Goal: Task Accomplishment & Management: Manage account settings

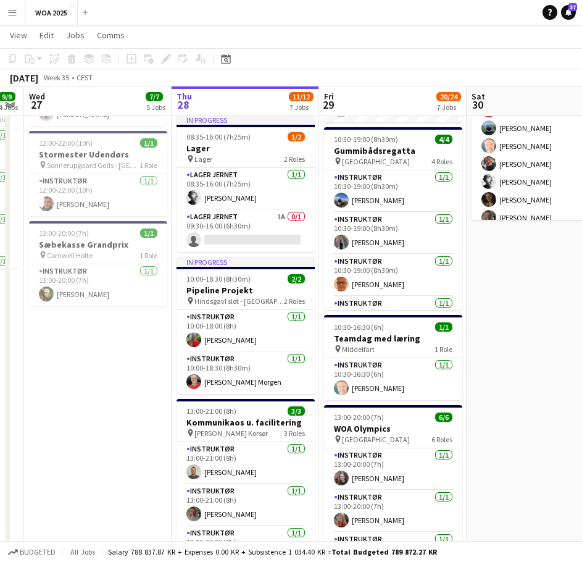
scroll to position [0, 451]
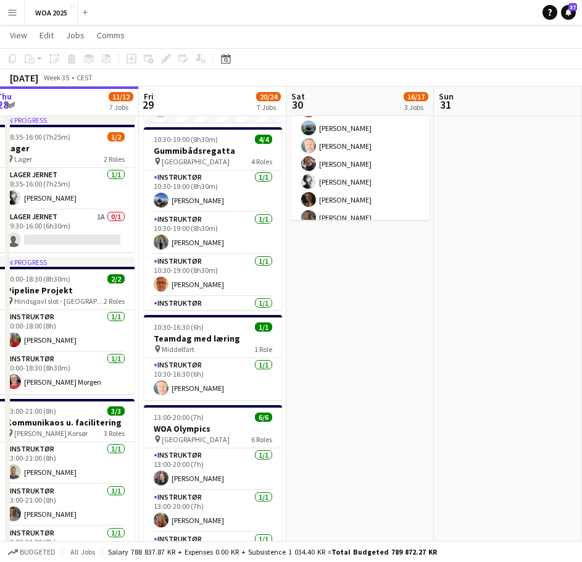
drag, startPoint x: 541, startPoint y: 275, endPoint x: 372, endPoint y: 277, distance: 169.8
click at [372, 277] on app-calendar-viewport "Mon 25 6/6 5 Jobs Tue 26 9/9 4 Jobs Wed 27 7/7 5 Jobs Thu 28 11/12 7 Jobs Fri 2…" at bounding box center [291, 241] width 582 height 1126
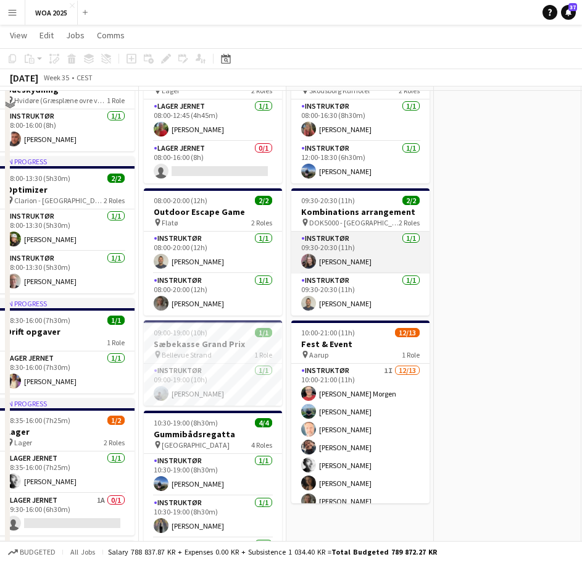
scroll to position [62, 0]
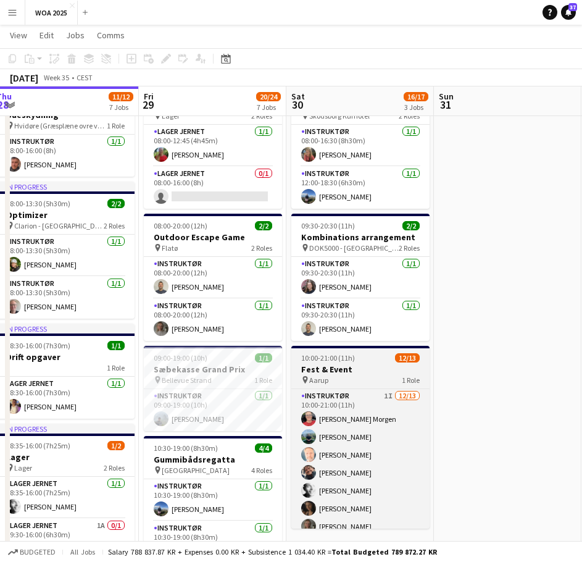
click at [369, 365] on h3 "Fest & Event" at bounding box center [360, 369] width 138 height 11
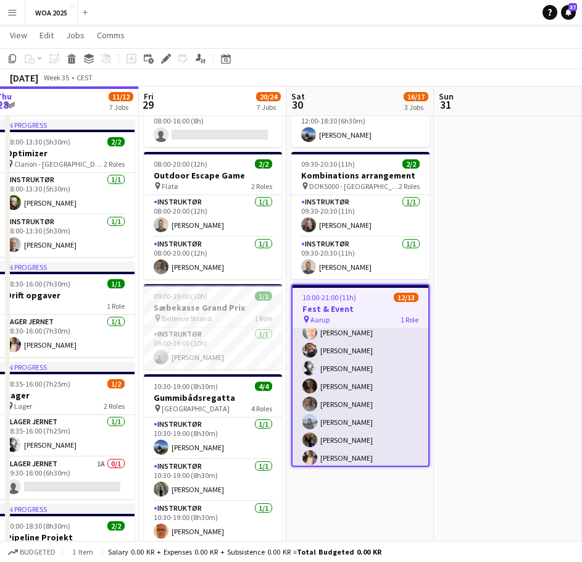
scroll to position [120, 0]
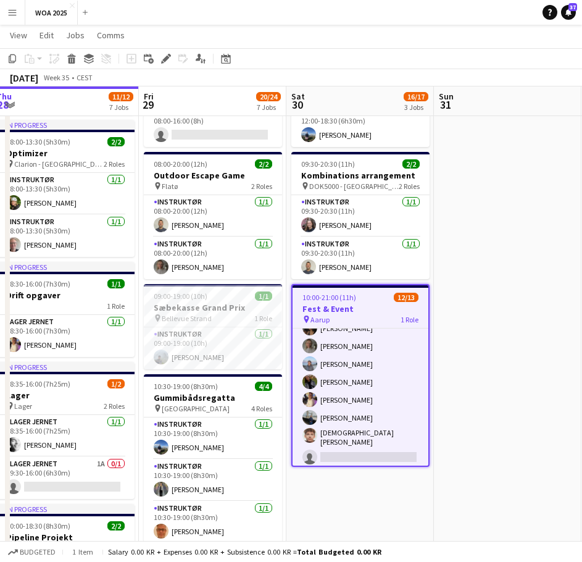
click at [353, 306] on h3 "Fest & Event" at bounding box center [361, 308] width 136 height 11
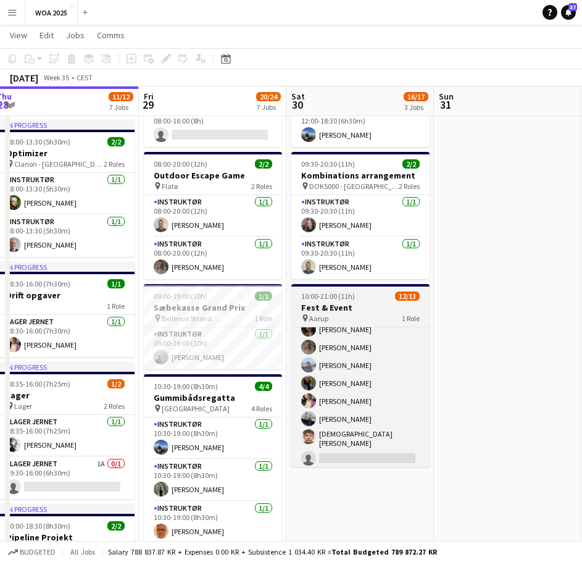
click at [353, 306] on h3 "Fest & Event" at bounding box center [360, 307] width 138 height 11
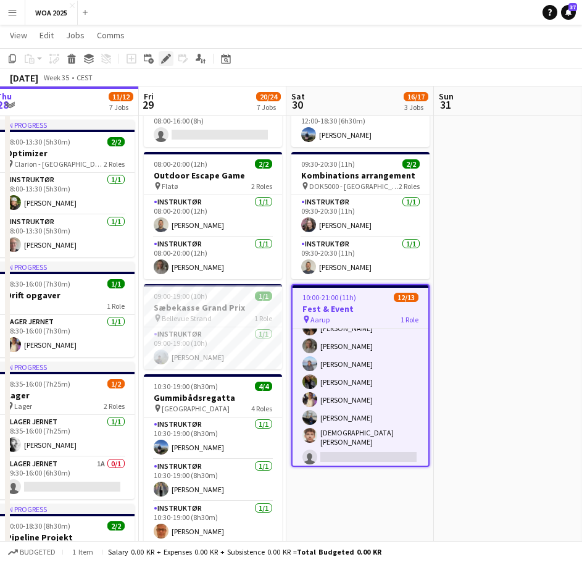
click at [167, 52] on div "Edit" at bounding box center [166, 58] width 15 height 15
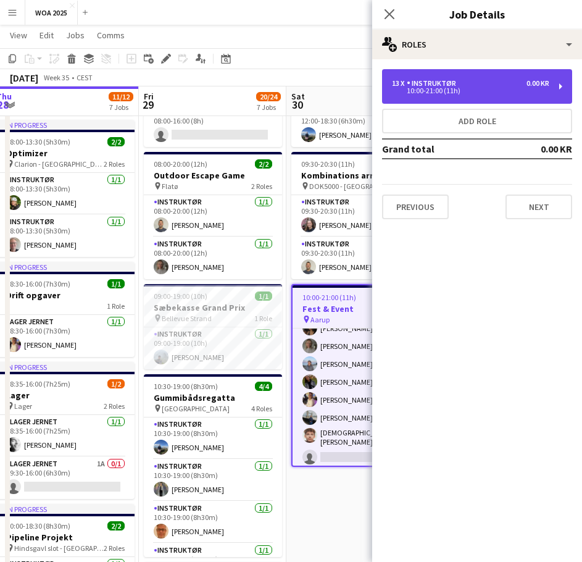
click at [480, 96] on div "13 x Instruktør 0.00 KR 10:00-21:00 (11h)" at bounding box center [477, 86] width 190 height 35
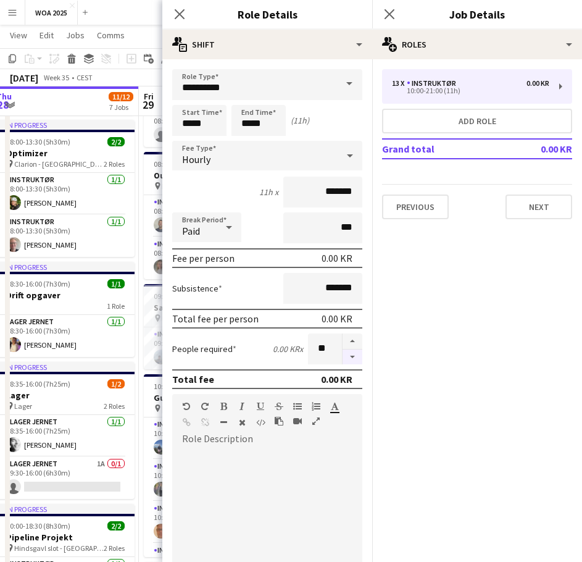
click at [343, 356] on button "button" at bounding box center [353, 356] width 20 height 15
type input "**"
click at [182, 17] on icon at bounding box center [179, 14] width 12 height 12
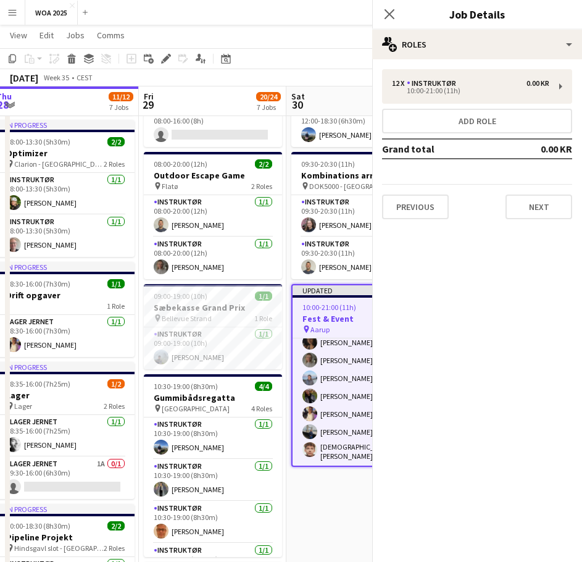
scroll to position [112, 0]
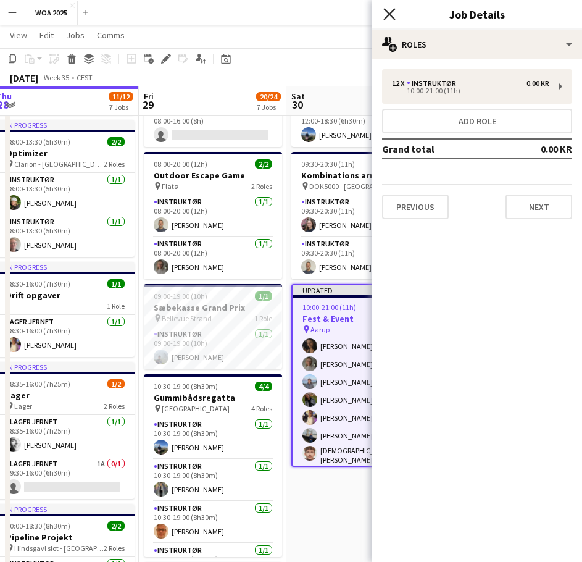
click at [390, 14] on icon at bounding box center [389, 14] width 12 height 12
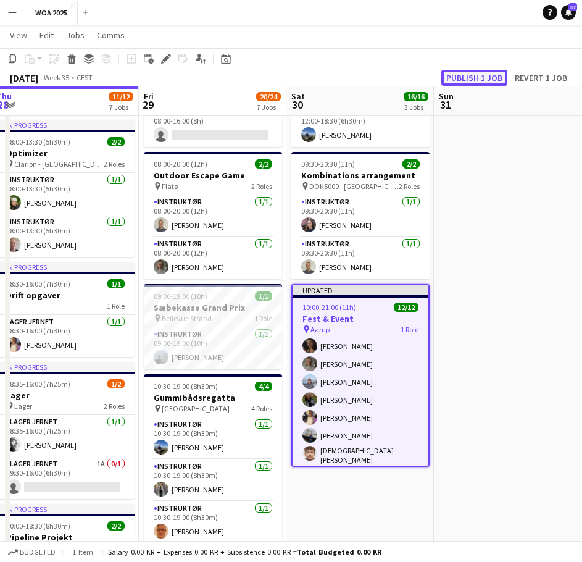
click at [477, 75] on button "Publish 1 job" at bounding box center [474, 78] width 66 height 16
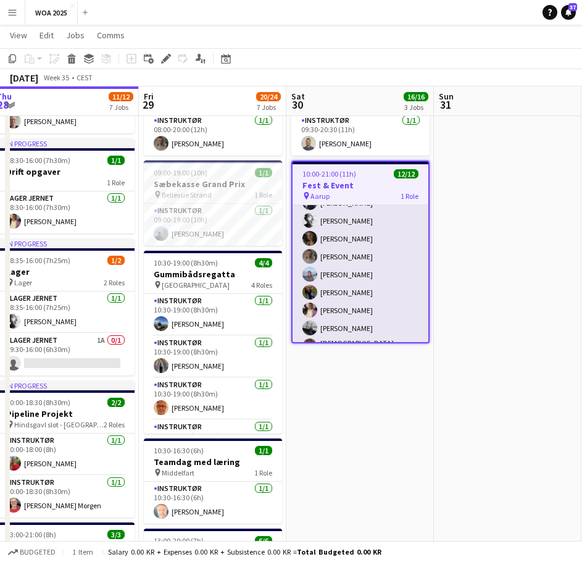
scroll to position [102, 0]
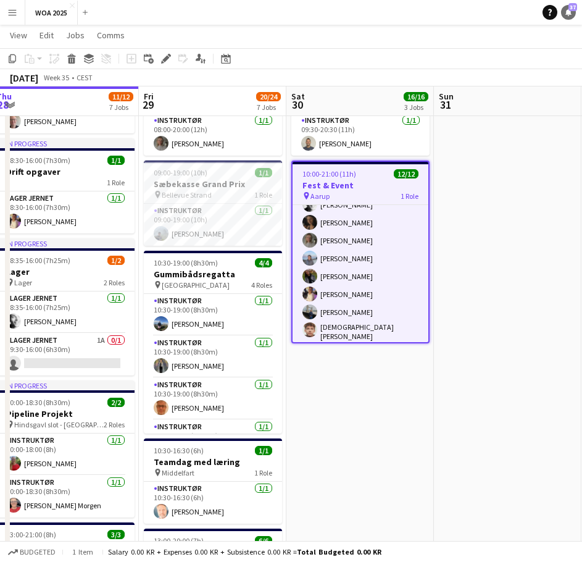
click at [566, 13] on icon "Notifications" at bounding box center [568, 12] width 7 height 7
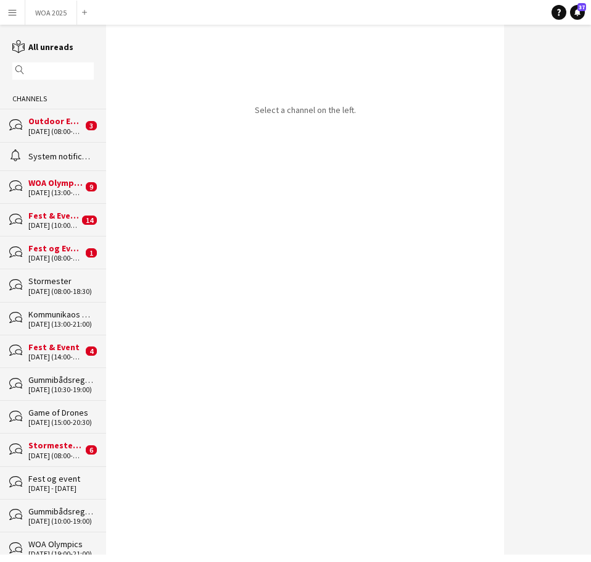
click at [35, 222] on div "[DATE] (10:00-21:00)" at bounding box center [53, 225] width 51 height 9
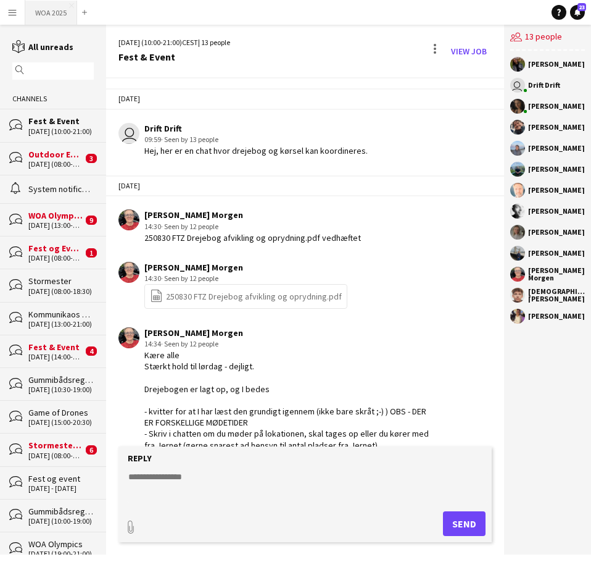
click at [57, 20] on button "WOA 2025 Close" at bounding box center [51, 13] width 52 height 24
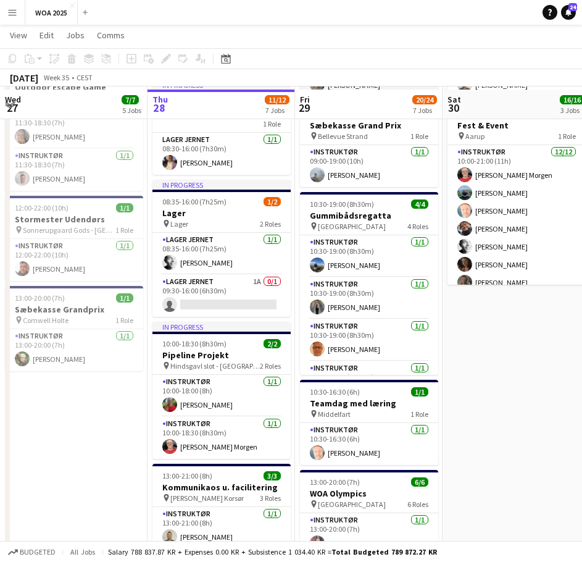
scroll to position [309, 0]
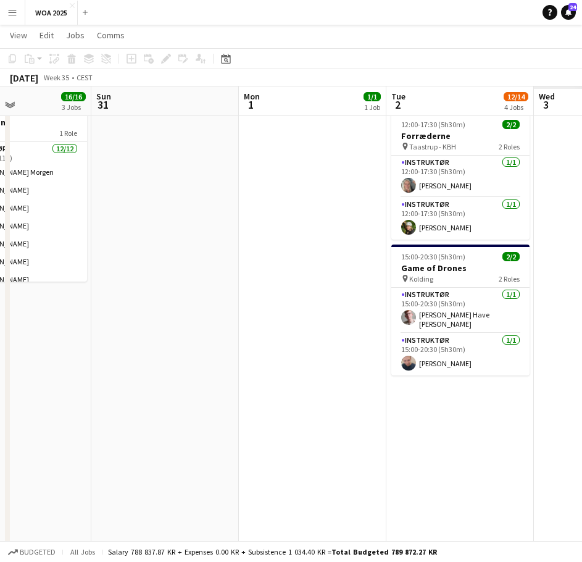
drag, startPoint x: 447, startPoint y: 261, endPoint x: 426, endPoint y: 285, distance: 31.9
click at [79, 261] on app-calendar-viewport "Wed 27 7/7 5 Jobs Thu 28 11/12 7 Jobs Fri 29 20/24 7 Jobs Sat 30 16/16 3 Jobs S…" at bounding box center [291, 302] width 582 height 1126
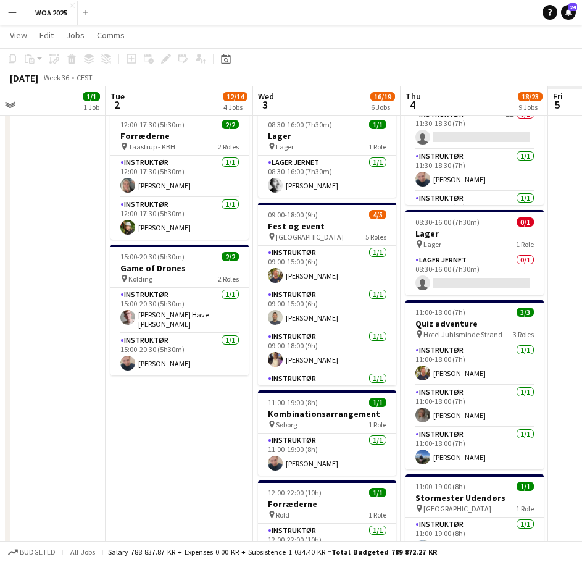
drag, startPoint x: 426, startPoint y: 285, endPoint x: 59, endPoint y: 291, distance: 366.8
click at [0, 274] on html "Menu Boards Boards Boards All jobs Status Workforce Workforce My Workforce Recr…" at bounding box center [291, 331] width 582 height 1281
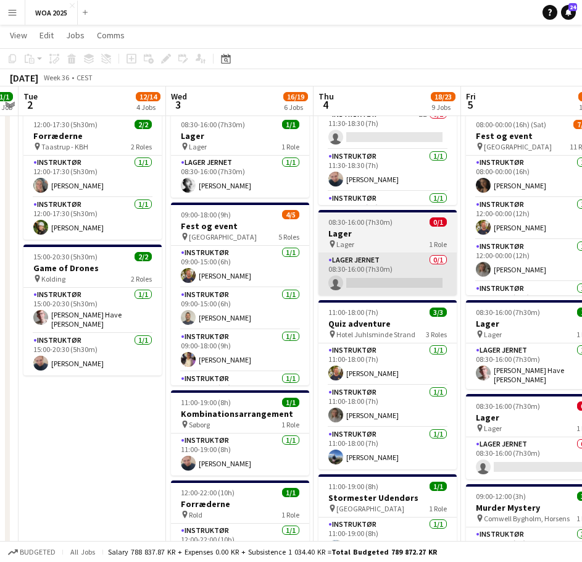
drag, startPoint x: 396, startPoint y: 286, endPoint x: 201, endPoint y: 290, distance: 195.7
click at [157, 282] on app-calendar-viewport "Sat 30 16/16 3 Jobs Sun 31 Mon 1 1/1 1 Job Tue 2 12/14 4 Jobs Wed 3 16/19 6 Job…" at bounding box center [291, 414] width 582 height 1351
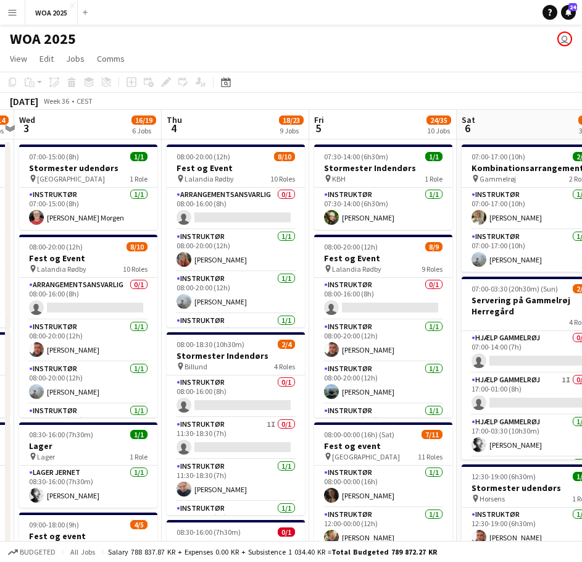
scroll to position [0, 407]
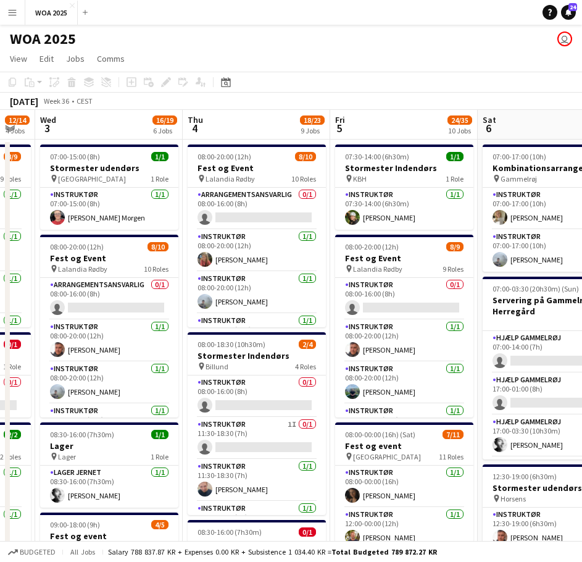
drag, startPoint x: 369, startPoint y: 285, endPoint x: 390, endPoint y: 286, distance: 21.0
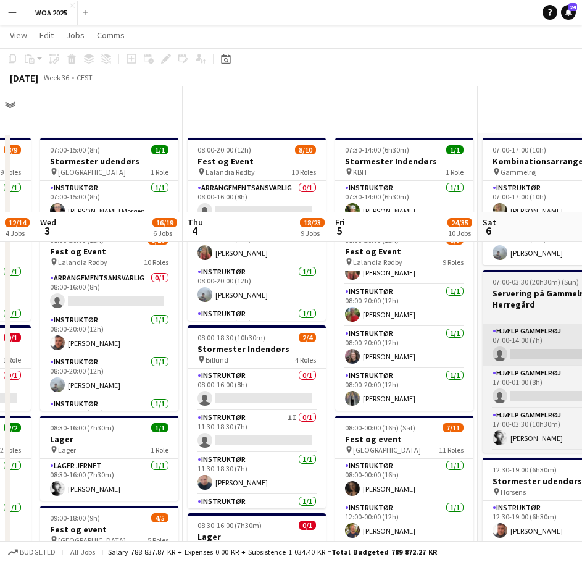
scroll to position [0, 0]
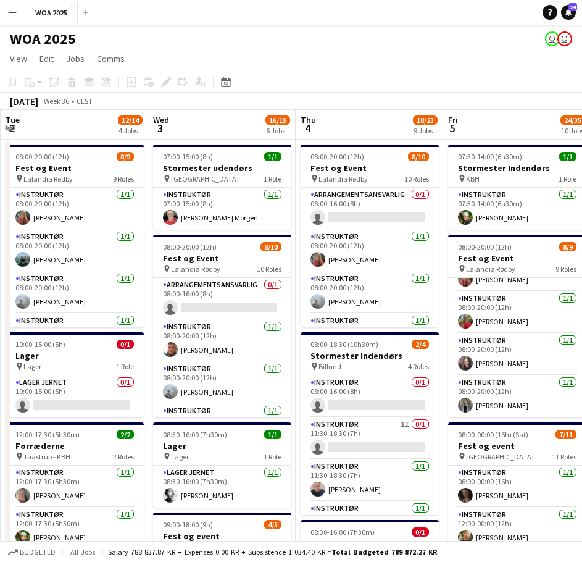
drag, startPoint x: 257, startPoint y: 324, endPoint x: 380, endPoint y: 321, distance: 122.3
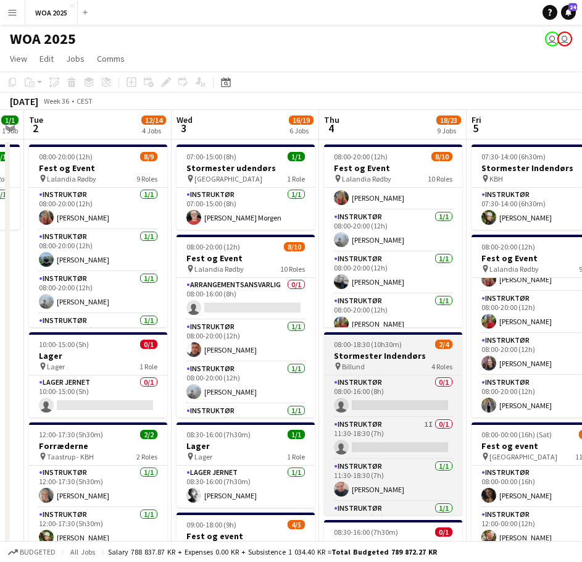
click at [414, 357] on h3 "Stormester Indendørs" at bounding box center [393, 355] width 138 height 11
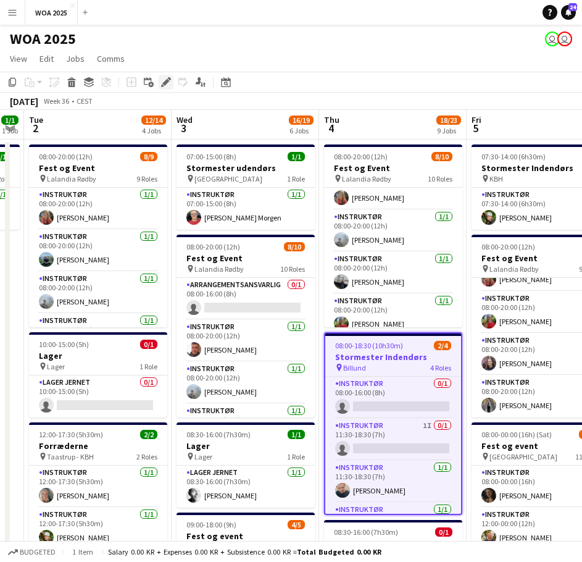
click at [171, 85] on div "Edit" at bounding box center [166, 82] width 15 height 15
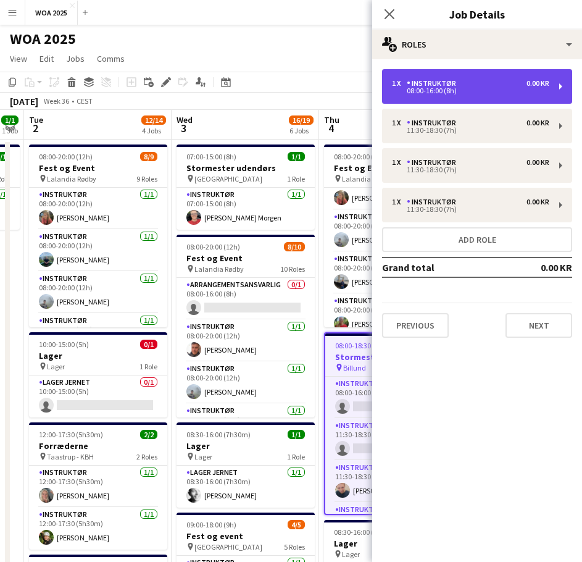
click at [448, 95] on div "1 x Instruktør 0.00 KR 08:00-16:00 (8h)" at bounding box center [477, 86] width 190 height 35
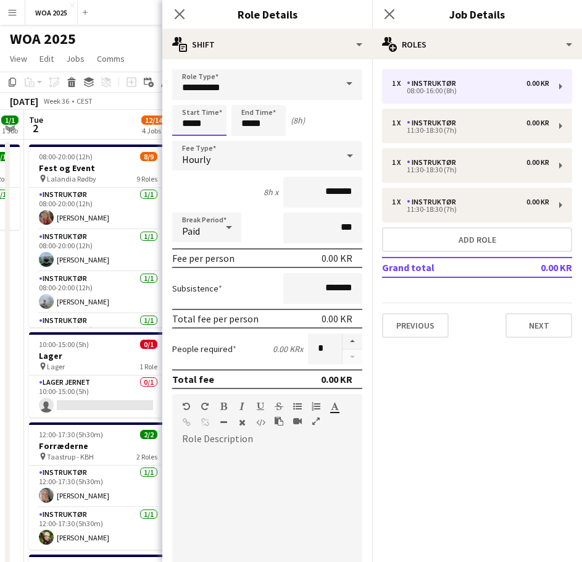
drag, startPoint x: 182, startPoint y: 122, endPoint x: 172, endPoint y: 123, distance: 9.9
click at [172, 123] on input "*****" at bounding box center [199, 120] width 54 height 31
type input "*****"
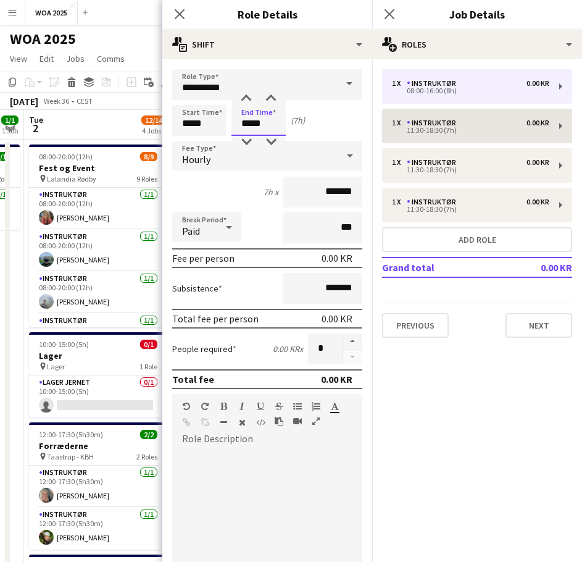
type input "*****"
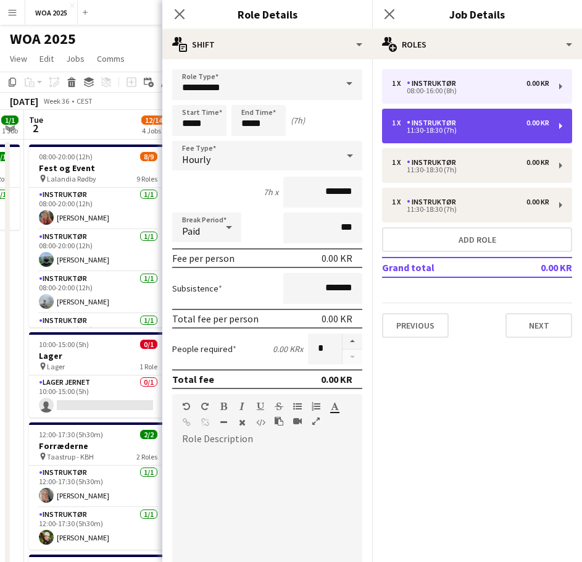
click at [491, 123] on div "1 x Instruktør 0.00 KR" at bounding box center [470, 123] width 157 height 9
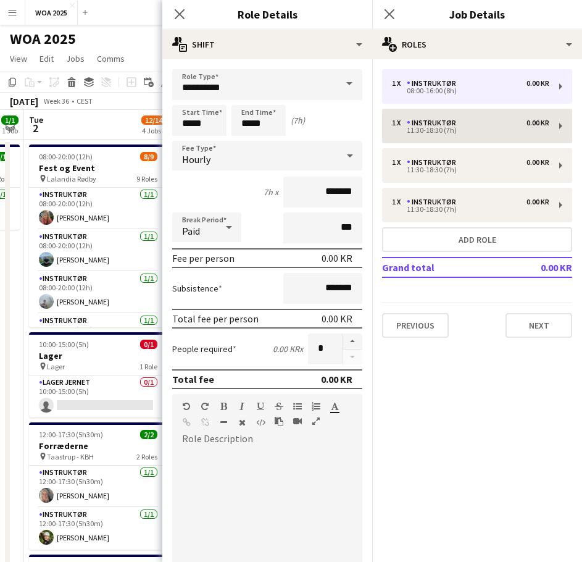
type input "*****"
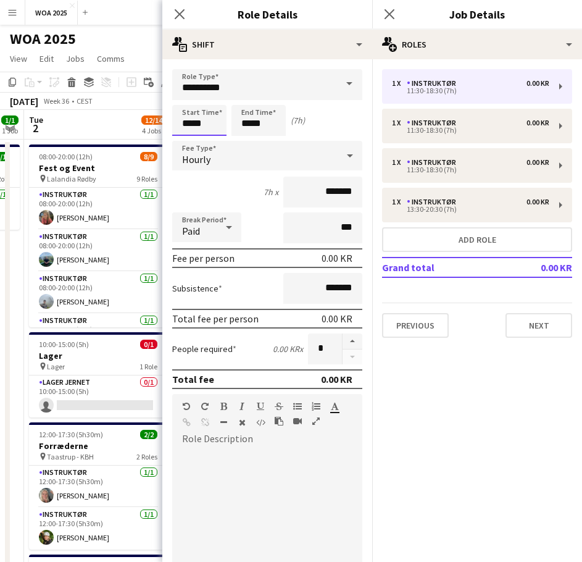
click at [168, 125] on form "**********" at bounding box center [267, 435] width 210 height 732
type input "*****"
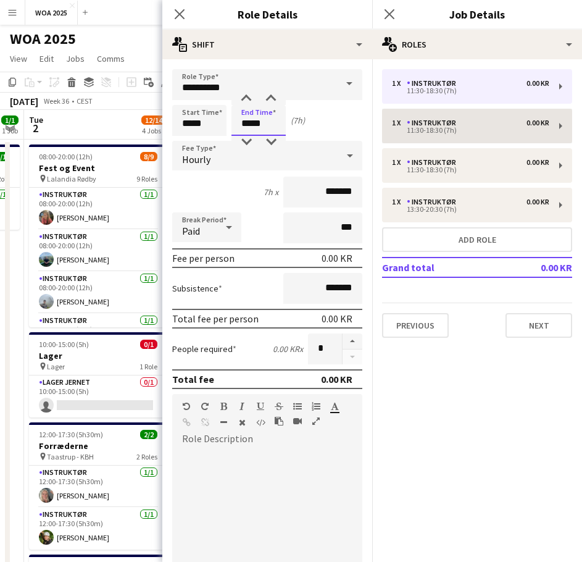
type input "*****"
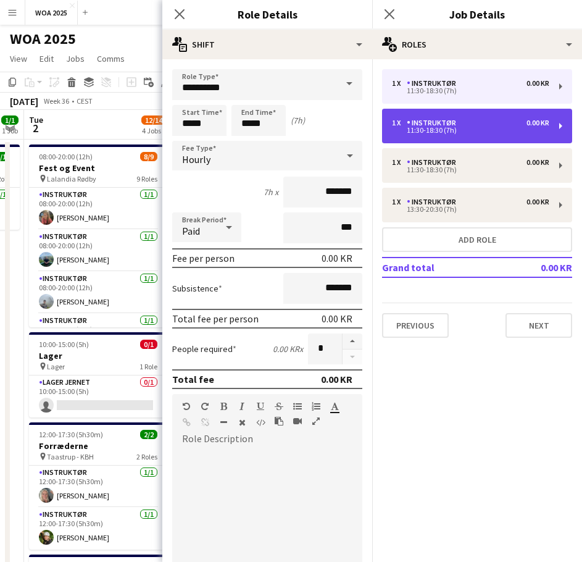
click at [466, 122] on div "1 x Instruktør 0.00 KR" at bounding box center [470, 123] width 157 height 9
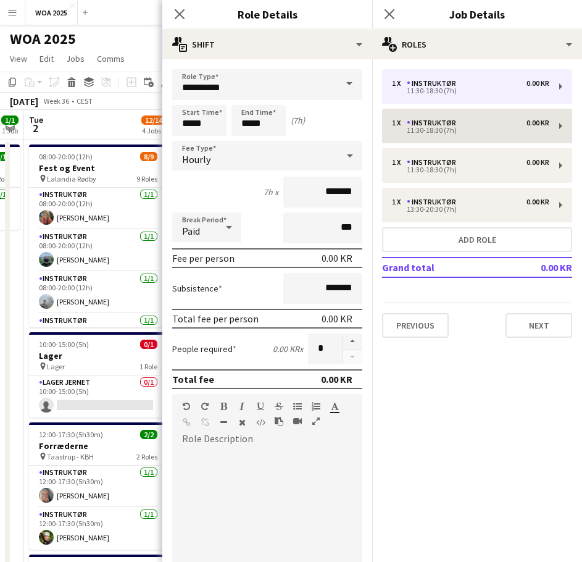
type input "*****"
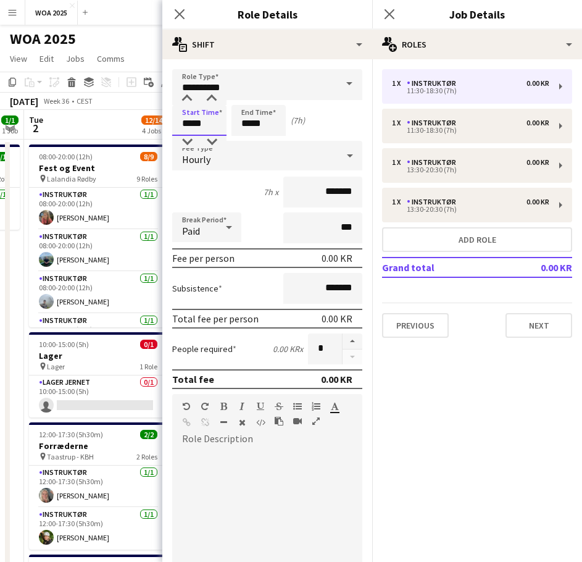
drag, startPoint x: 212, startPoint y: 125, endPoint x: 147, endPoint y: 122, distance: 64.9
type input "*****"
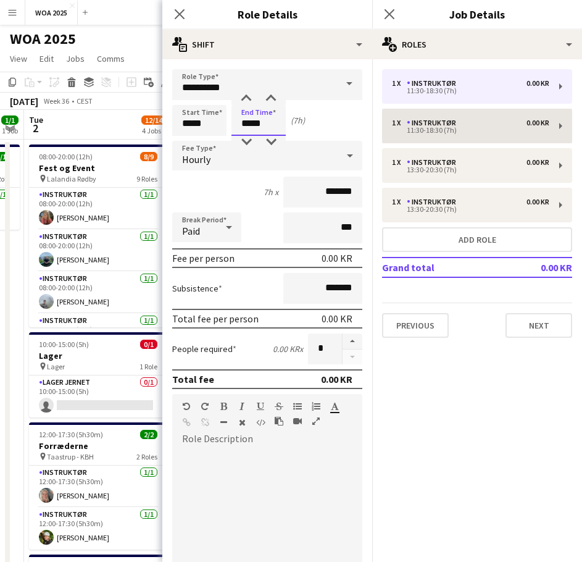
type input "*****"
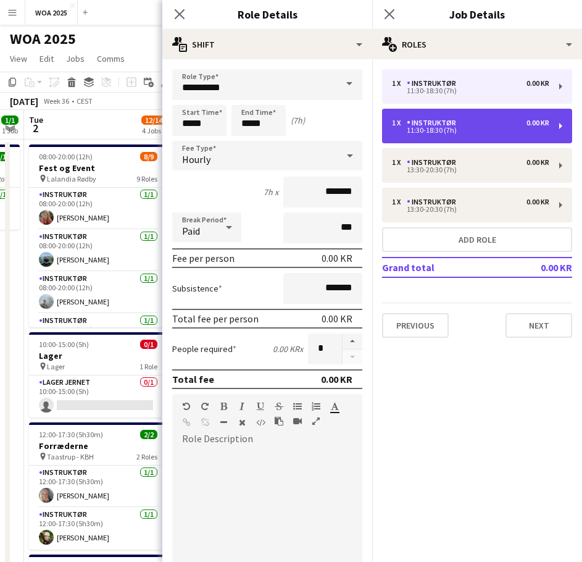
click at [438, 114] on div "1 x Instruktør 0.00 KR 11:30-18:30 (7h)" at bounding box center [477, 126] width 190 height 35
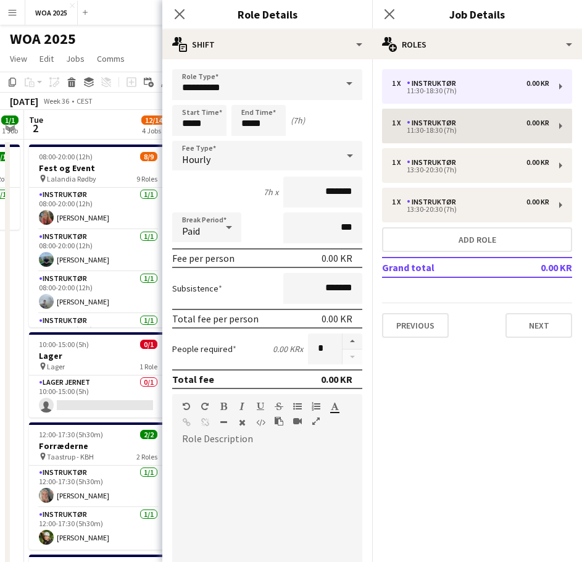
type input "*****"
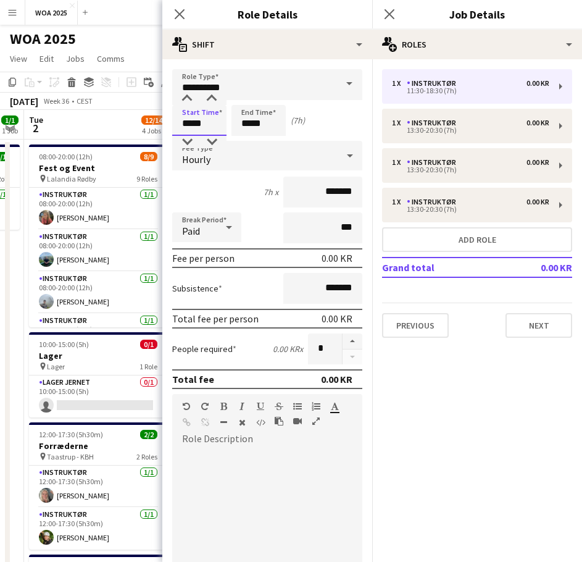
drag, startPoint x: 206, startPoint y: 119, endPoint x: 162, endPoint y: 122, distance: 43.9
type input "*****"
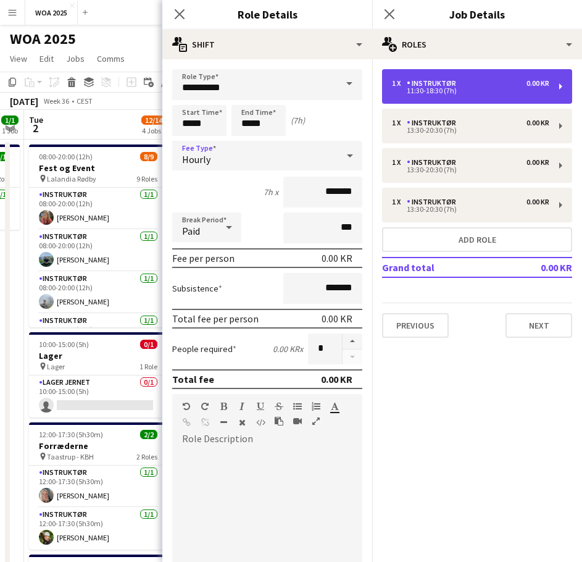
click at [448, 93] on div "11:30-18:30 (7h)" at bounding box center [470, 91] width 157 height 6
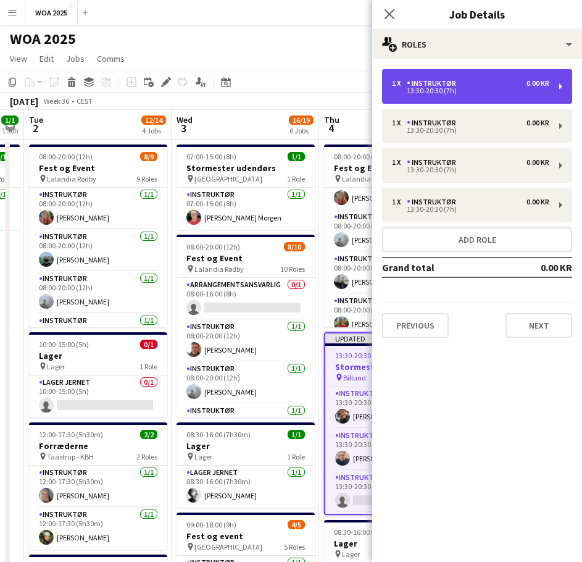
click at [436, 85] on div "Instruktør" at bounding box center [434, 83] width 54 height 9
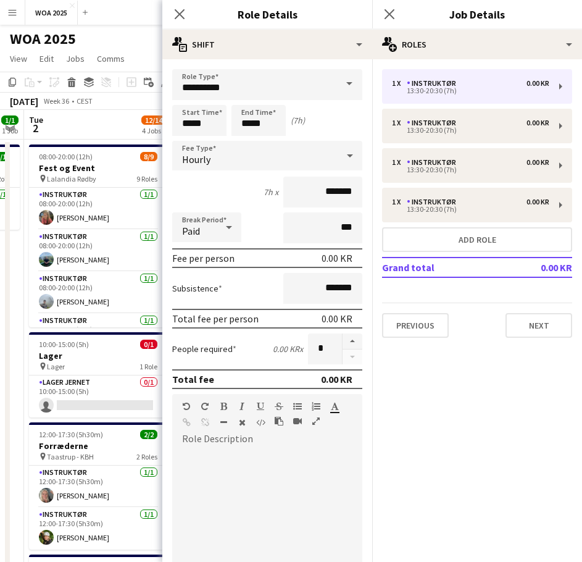
click at [458, 370] on mat-expansion-panel "pencil3 General details 1 x Instruktør 0.00 KR 13:30-20:30 (7h) 1 x Instruktør …" at bounding box center [477, 310] width 210 height 503
click at [183, 12] on icon "Close pop-in" at bounding box center [179, 14] width 12 height 12
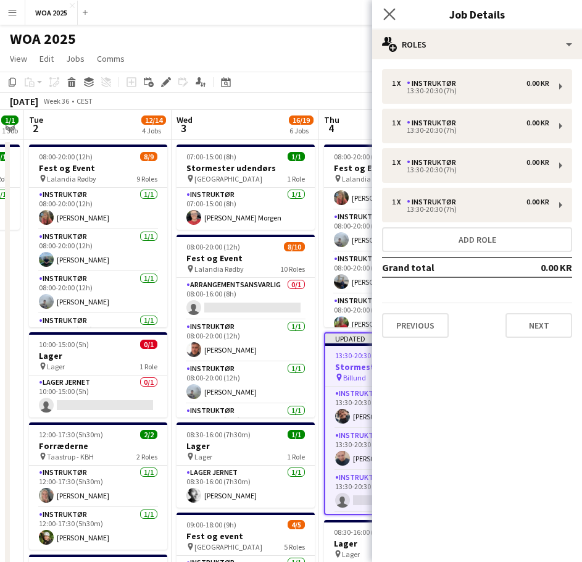
click at [395, 19] on icon at bounding box center [389, 14] width 12 height 12
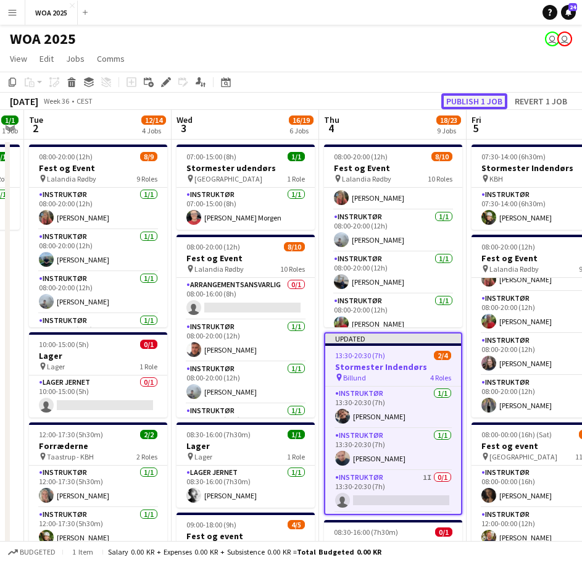
click at [466, 101] on button "Publish 1 job" at bounding box center [474, 101] width 66 height 16
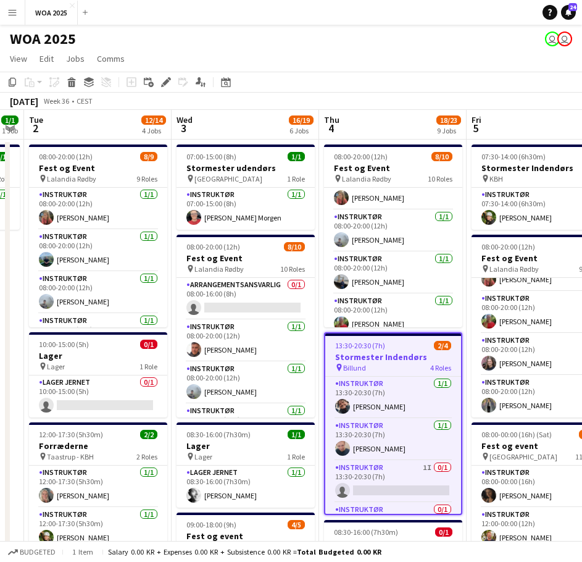
click at [562, 17] on div "Help Notifications 24" at bounding box center [563, 12] width 40 height 15
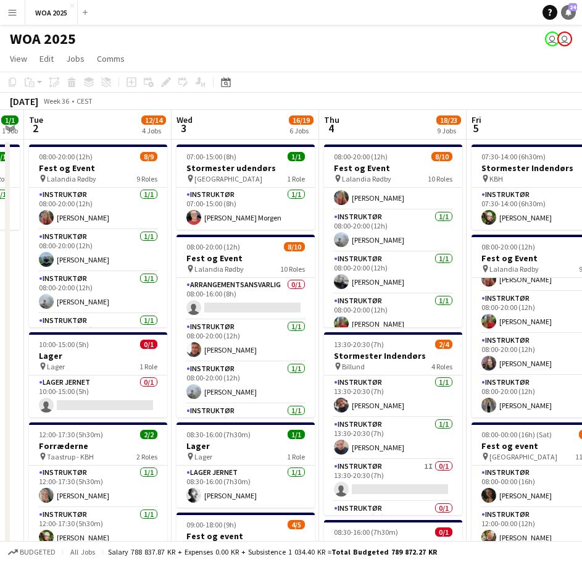
click at [566, 15] on icon "Notifications" at bounding box center [568, 12] width 7 height 7
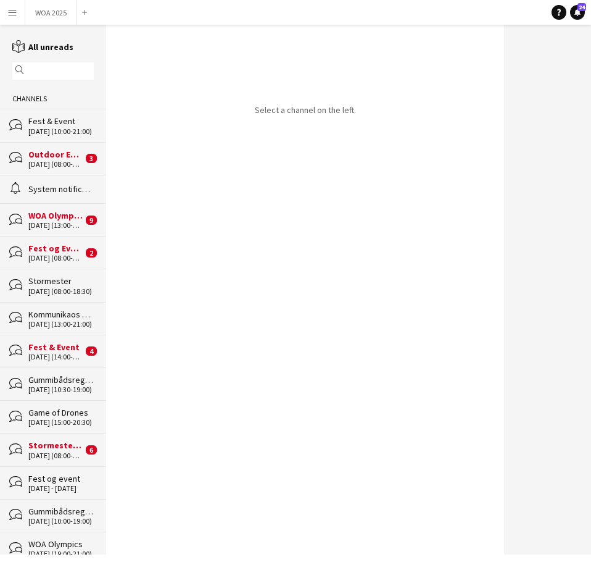
click at [56, 289] on div "[DATE] (08:00-18:30)" at bounding box center [60, 291] width 65 height 9
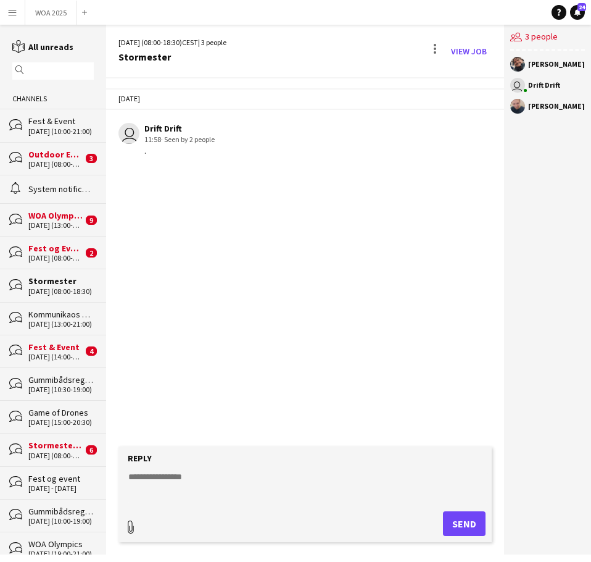
type input "**********"
click at [215, 477] on textarea at bounding box center [307, 484] width 361 height 32
paste textarea "**********"
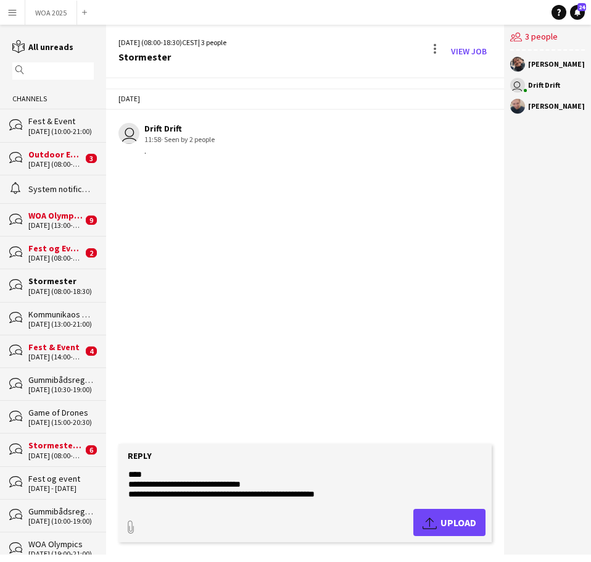
scroll to position [59, 0]
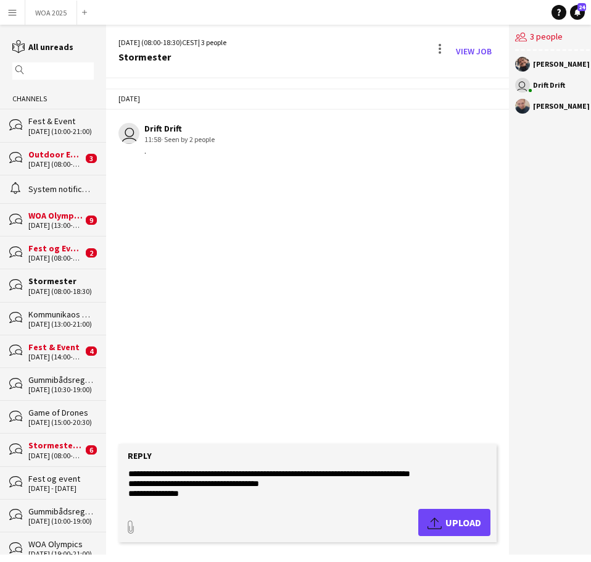
type textarea "**********"
click at [457, 528] on span "Upload Upload" at bounding box center [455, 522] width 54 height 15
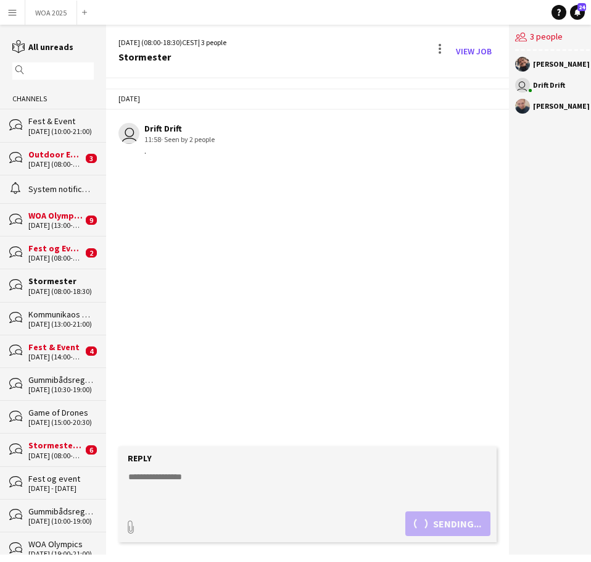
scroll to position [0, 0]
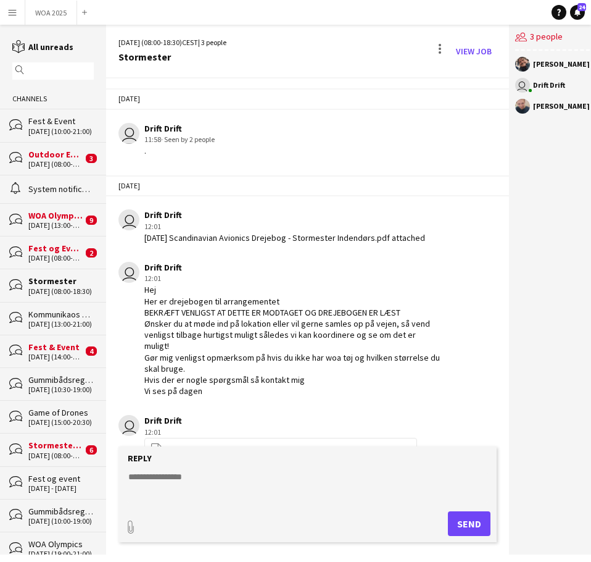
click at [54, 386] on div "[DATE] (10:30-19:00)" at bounding box center [60, 389] width 65 height 9
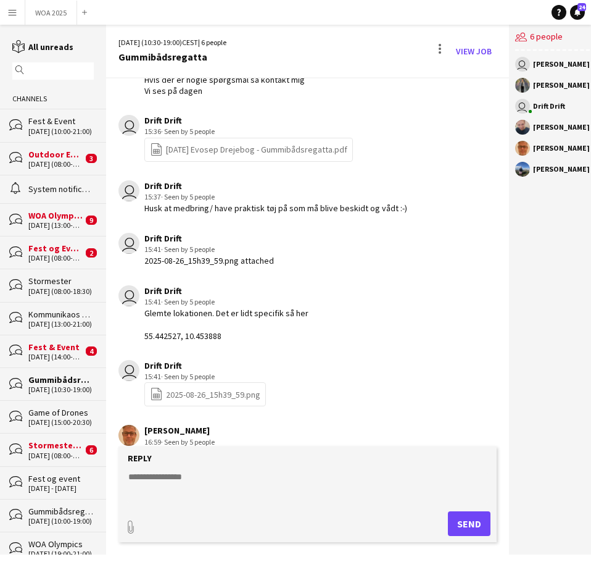
scroll to position [512, 0]
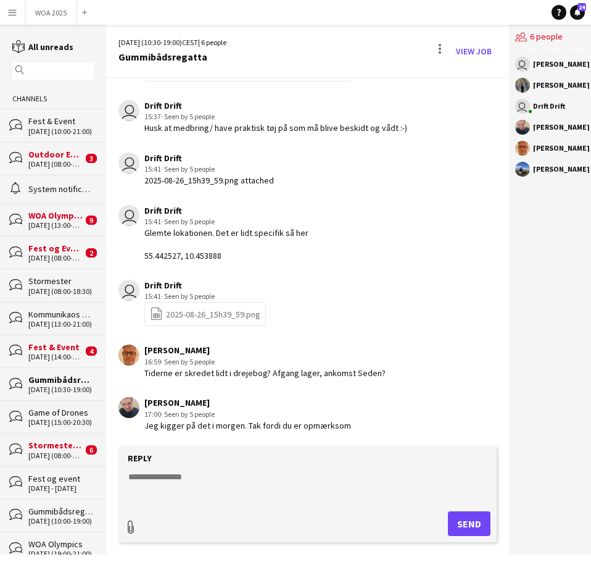
type input "**********"
click at [265, 486] on textarea at bounding box center [307, 484] width 361 height 32
click at [215, 487] on textarea "**********" at bounding box center [307, 484] width 361 height 32
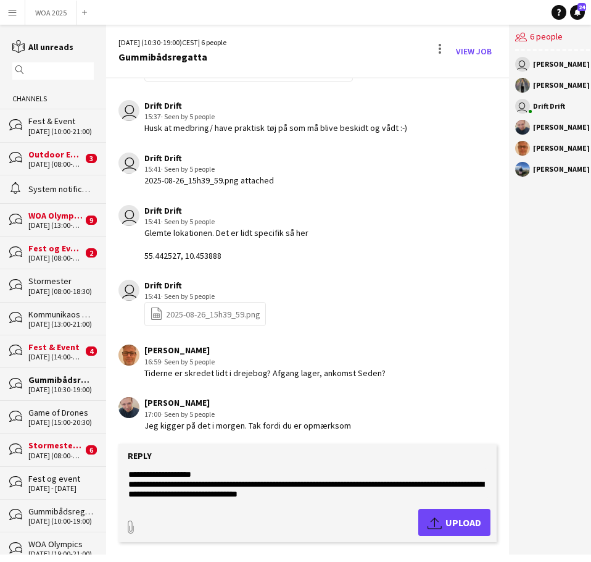
drag, startPoint x: 332, startPoint y: 504, endPoint x: 302, endPoint y: 489, distance: 33.4
click at [302, 489] on form "**********" at bounding box center [308, 493] width 378 height 98
click at [307, 492] on textarea "**********" at bounding box center [307, 484] width 361 height 32
drag, startPoint x: 312, startPoint y: 494, endPoint x: 200, endPoint y: 483, distance: 112.9
click at [200, 483] on textarea "**********" at bounding box center [307, 484] width 361 height 32
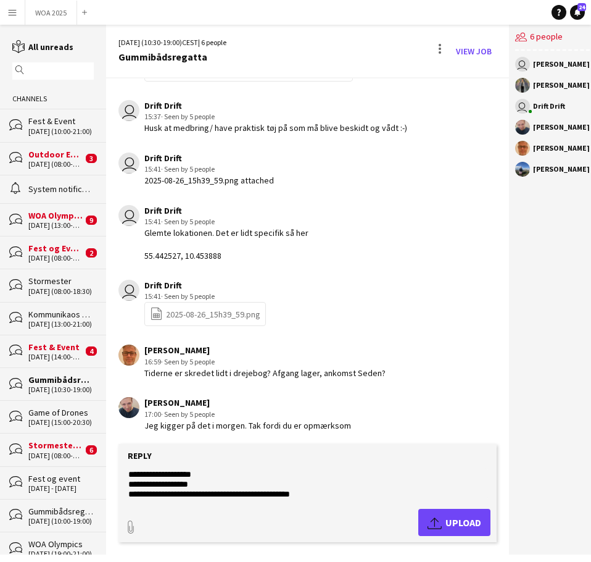
type textarea "**********"
type input "**********"
click at [436, 519] on app-icon "Upload" at bounding box center [437, 522] width 18 height 15
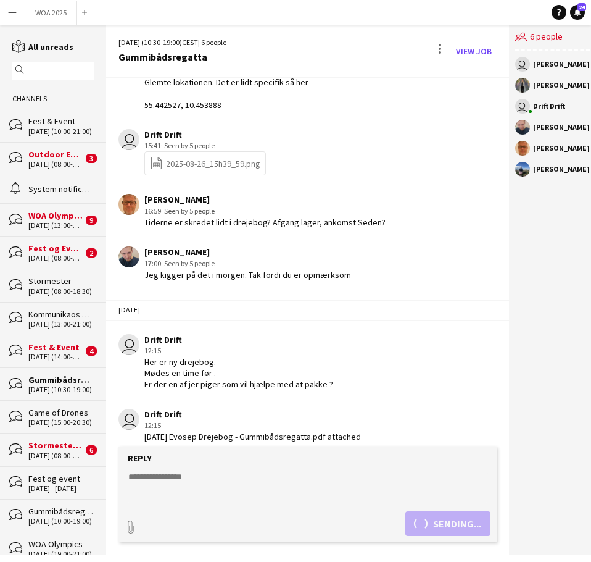
scroll to position [729, 0]
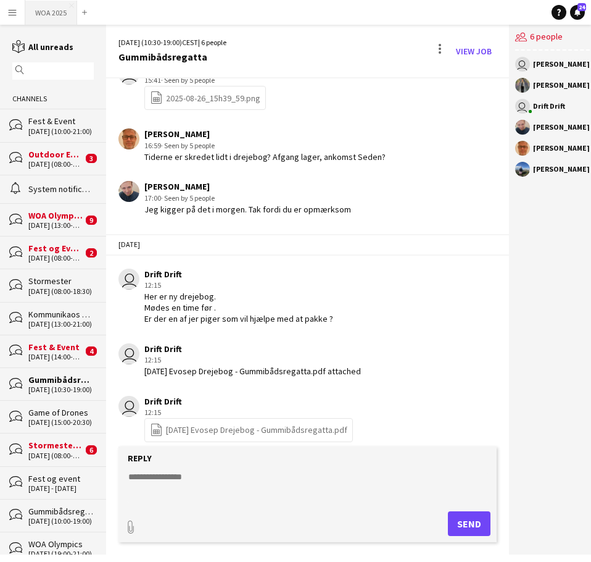
click at [50, 10] on button "WOA 2025 Close" at bounding box center [51, 13] width 52 height 24
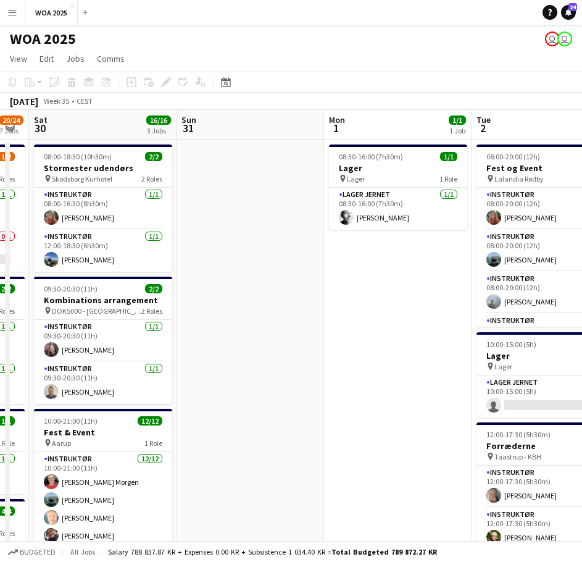
drag, startPoint x: 283, startPoint y: 270, endPoint x: 321, endPoint y: 269, distance: 38.3
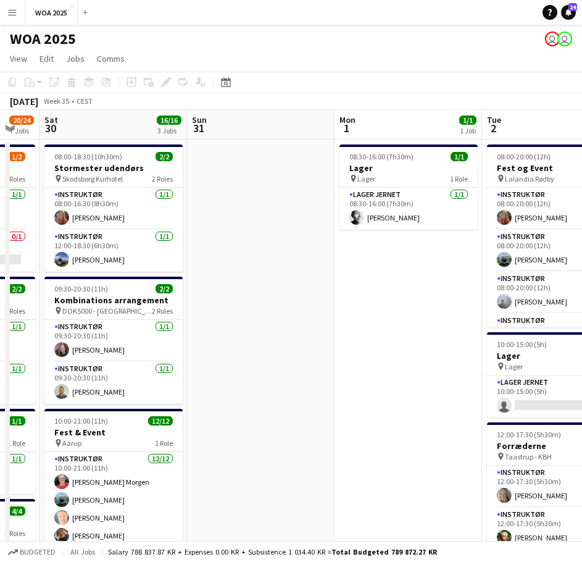
drag, startPoint x: 394, startPoint y: 260, endPoint x: 262, endPoint y: 273, distance: 132.1
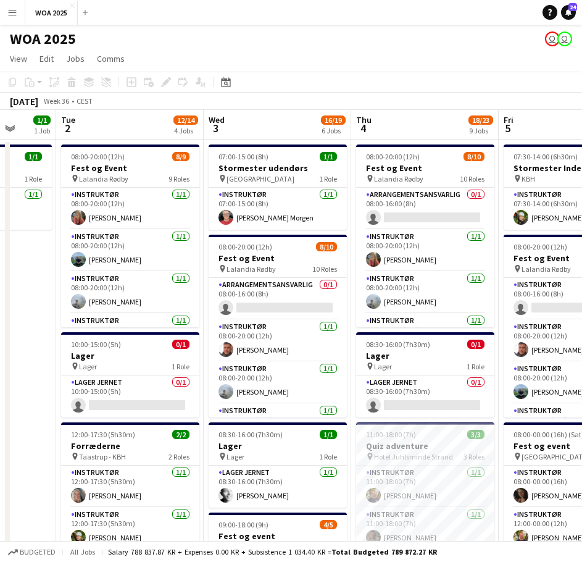
drag, startPoint x: 435, startPoint y: 273, endPoint x: 169, endPoint y: 288, distance: 267.1
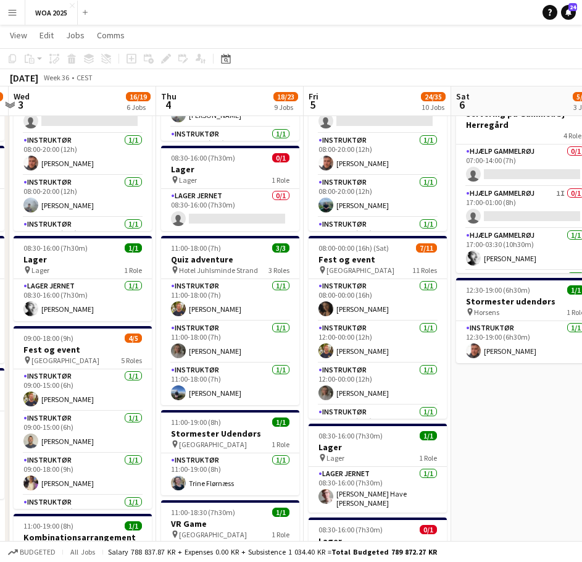
scroll to position [0, 365]
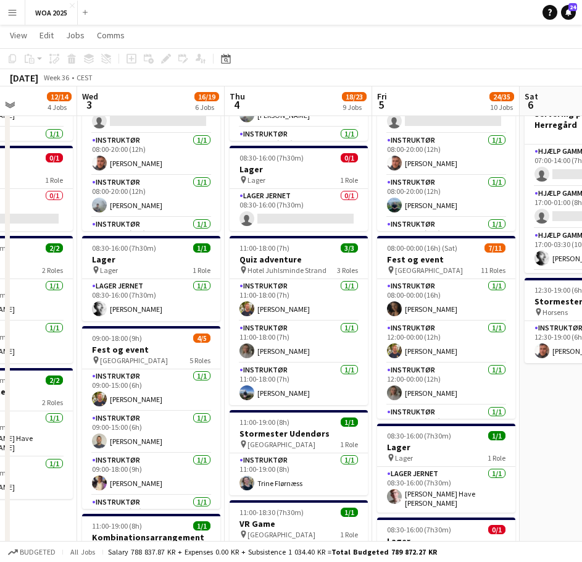
drag, startPoint x: 466, startPoint y: 267, endPoint x: 193, endPoint y: 230, distance: 276.0
click at [193, 230] on app-calendar-viewport "Sun 31 Mon 1 1/1 1 Job Tue 2 12/14 4 Jobs Wed 3 16/19 6 Jobs Thu 4 18/23 9 Jobs…" at bounding box center [291, 538] width 582 height 1351
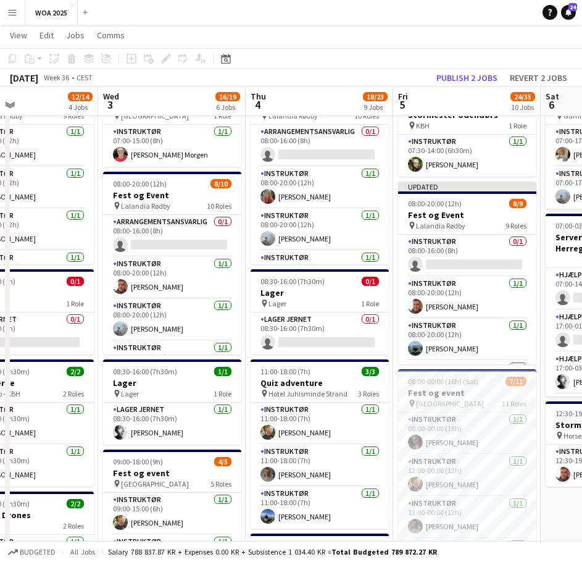
scroll to position [0, 330]
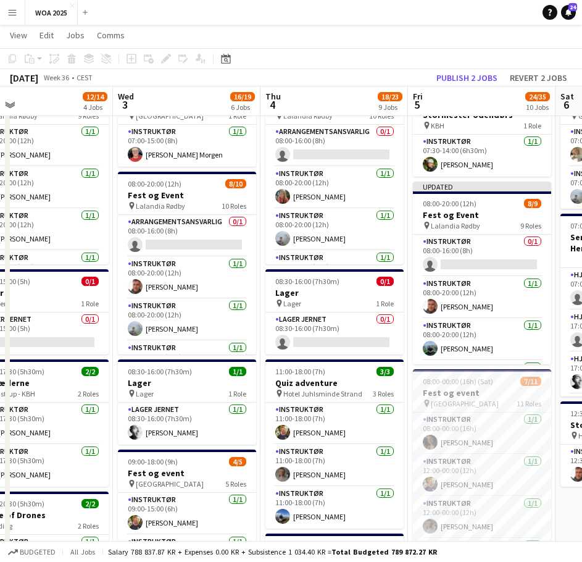
drag, startPoint x: 123, startPoint y: 370, endPoint x: 307, endPoint y: 373, distance: 183.4
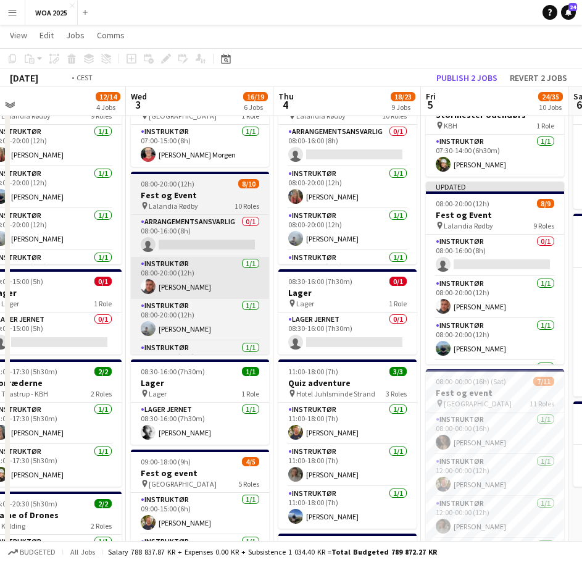
drag, startPoint x: 169, startPoint y: 298, endPoint x: 415, endPoint y: 290, distance: 245.8
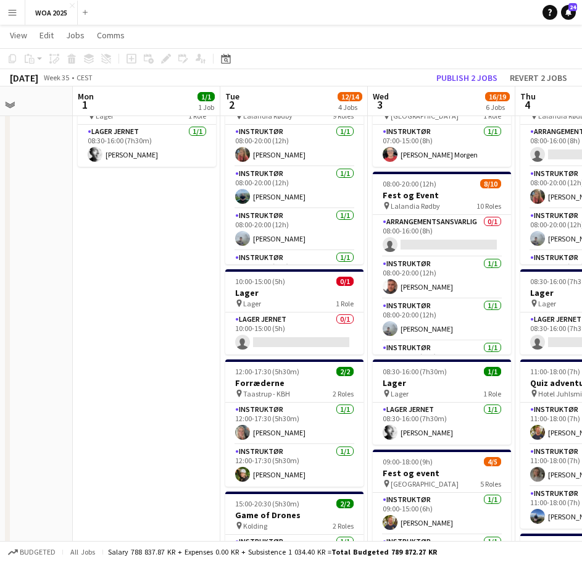
drag, startPoint x: 212, startPoint y: 277, endPoint x: 501, endPoint y: 261, distance: 288.8
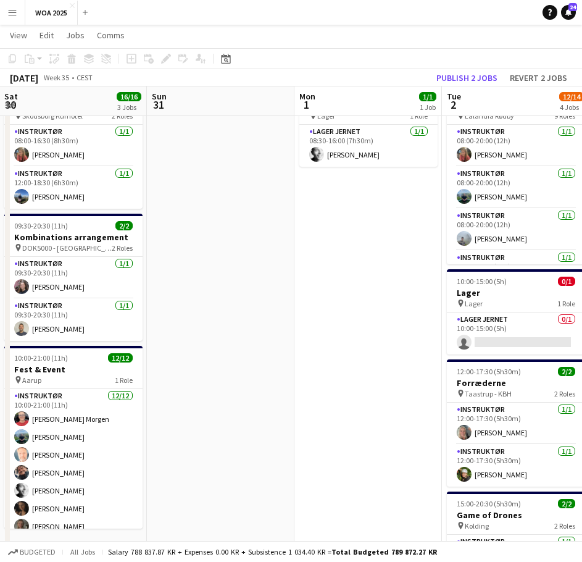
drag, startPoint x: 279, startPoint y: 263, endPoint x: 430, endPoint y: 256, distance: 150.8
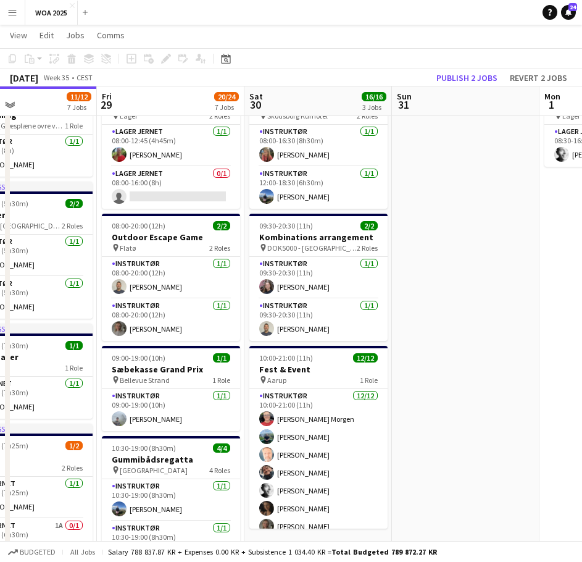
drag, startPoint x: 375, startPoint y: 265, endPoint x: 460, endPoint y: 261, distance: 85.3
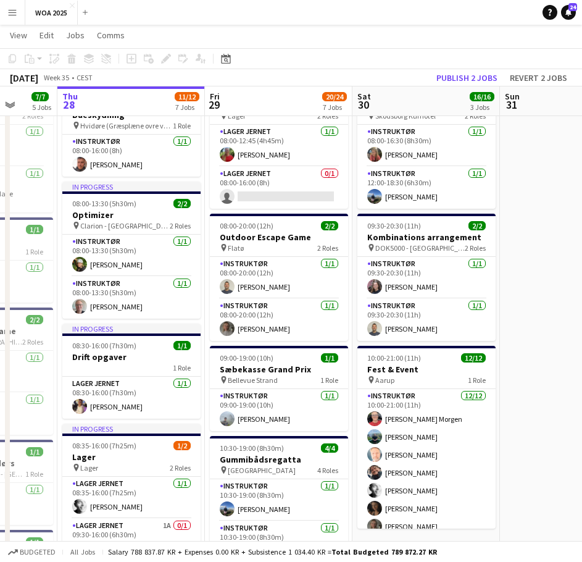
scroll to position [0, 396]
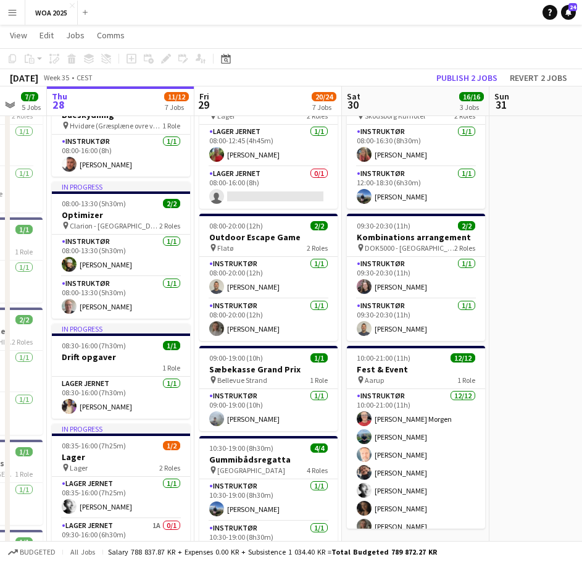
drag, startPoint x: 170, startPoint y: 303, endPoint x: 265, endPoint y: 298, distance: 95.9
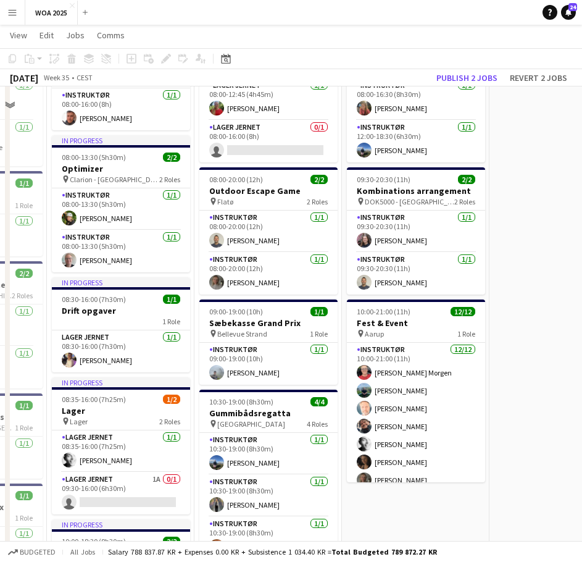
scroll to position [123, 0]
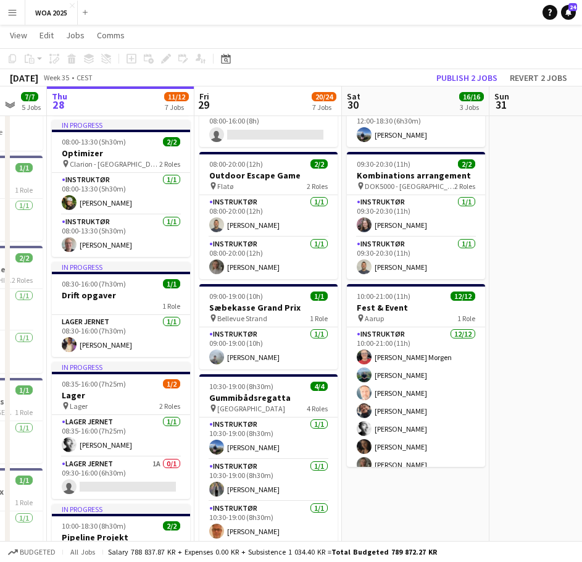
click at [287, 413] on app-job-card "10:30-19:00 (8h30m) 4/4 Gummibådsregatta pin Odense 4 Roles Instruktør [DATE] 1…" at bounding box center [268, 465] width 138 height 183
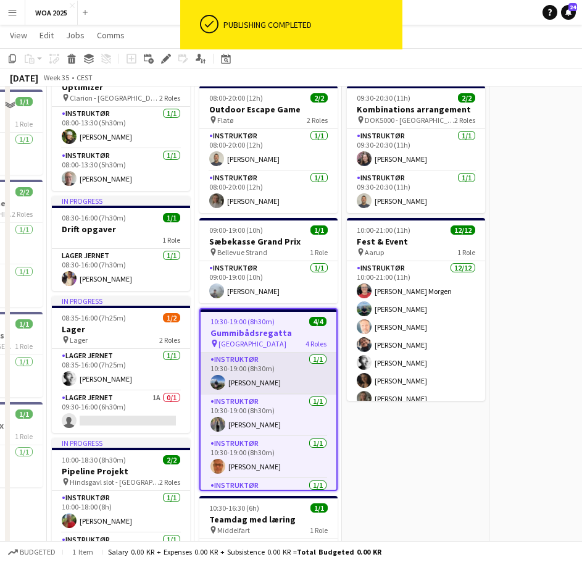
scroll to position [247, 0]
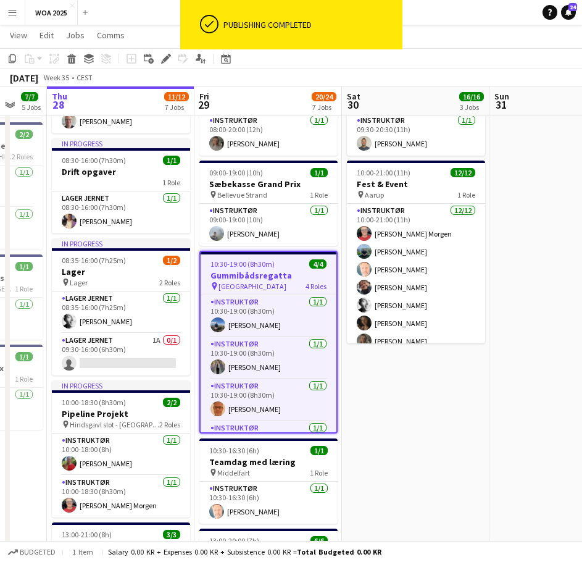
click at [294, 269] on app-job-card "10:30-19:00 (8h30m) 4/4 Gummibådsregatta pin Odense 4 Roles Instruktør [DATE] 1…" at bounding box center [268, 342] width 138 height 183
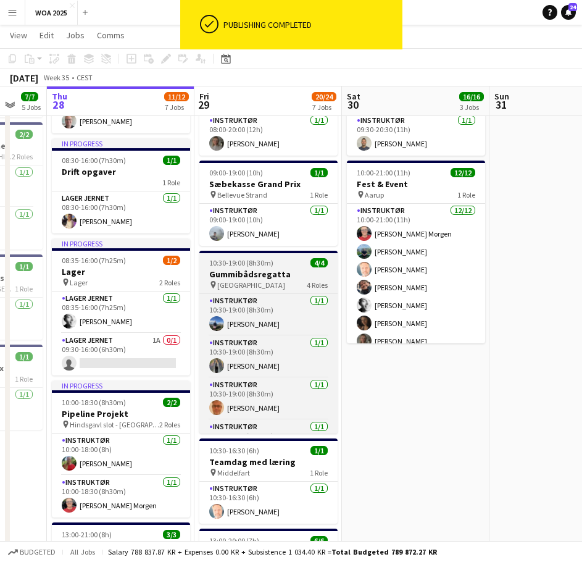
click at [290, 282] on div "pin Odense 4 Roles" at bounding box center [268, 285] width 138 height 10
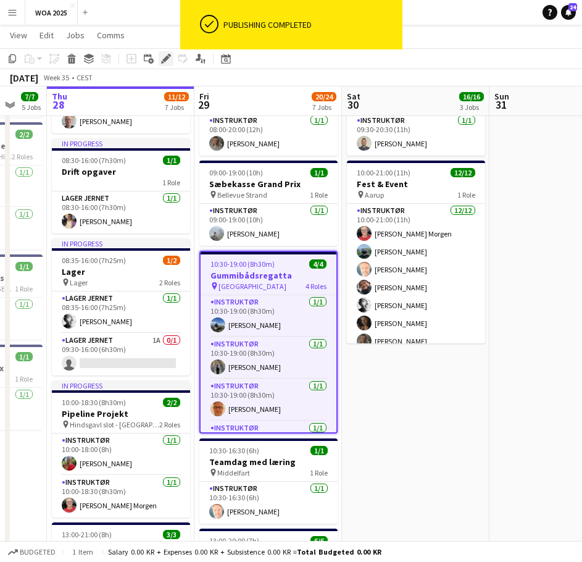
click at [164, 54] on icon "Edit" at bounding box center [166, 59] width 10 height 10
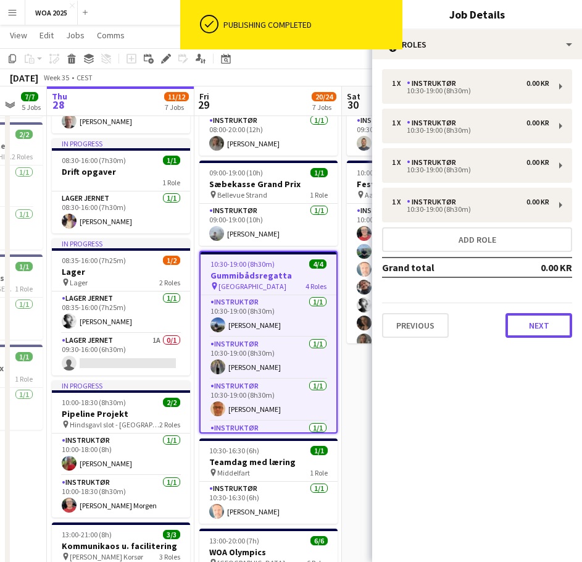
click at [532, 330] on button "Next" at bounding box center [539, 325] width 67 height 25
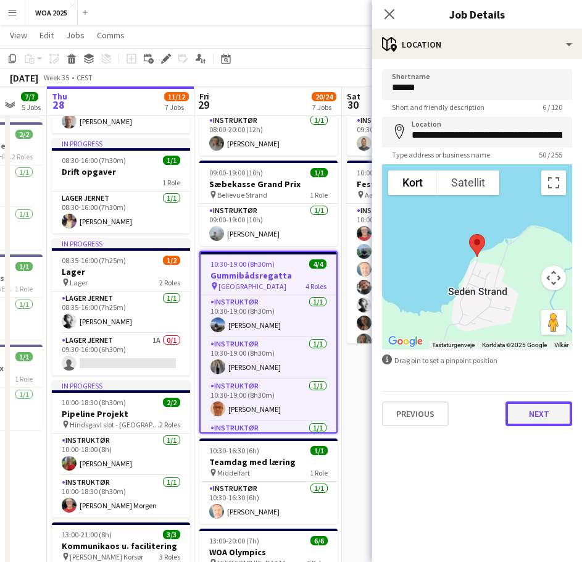
click at [533, 408] on button "Next" at bounding box center [539, 413] width 67 height 25
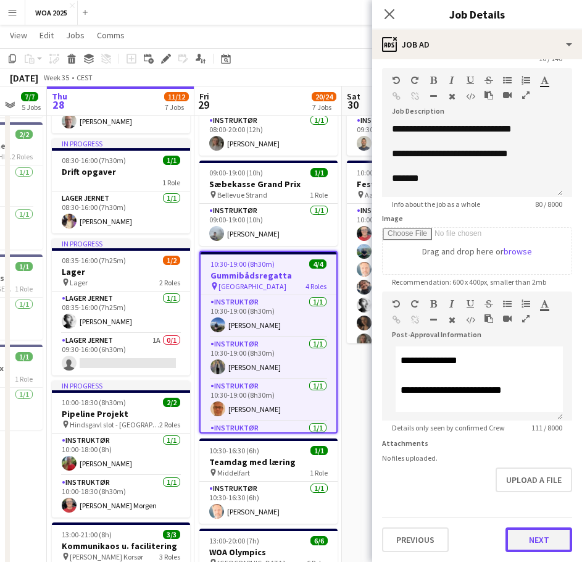
scroll to position [0, 0]
click at [521, 541] on button "Next" at bounding box center [539, 539] width 67 height 25
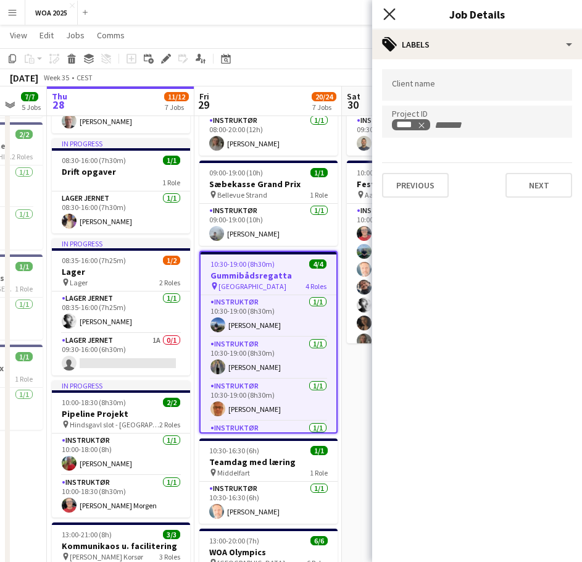
click at [388, 17] on icon "Close pop-in" at bounding box center [389, 14] width 12 height 12
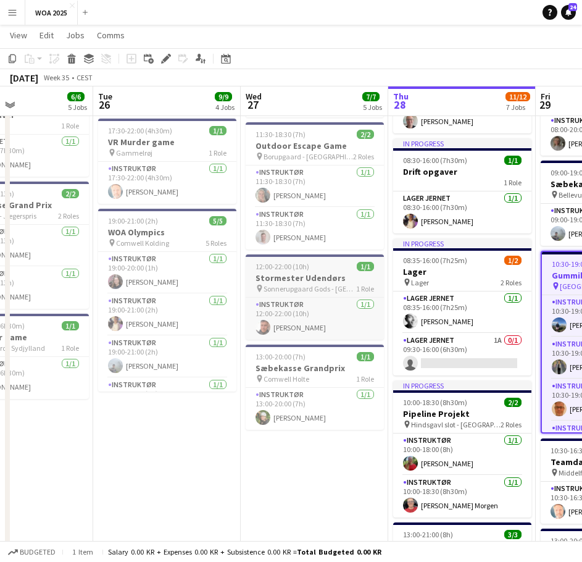
drag, startPoint x: 120, startPoint y: 295, endPoint x: 375, endPoint y: 275, distance: 255.8
click at [516, 282] on app-calendar-viewport "Sun 24 Mon 25 6/6 5 Jobs Tue 26 9/9 4 Jobs Wed 27 7/7 5 Jobs Thu 28 11/12 7 Job…" at bounding box center [291, 476] width 582 height 1351
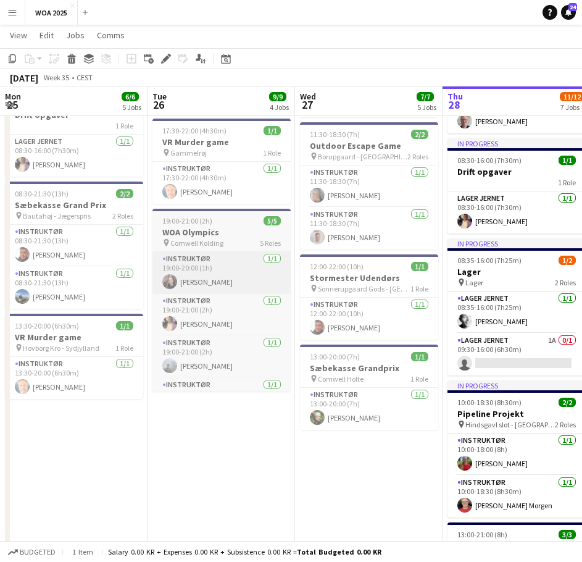
drag, startPoint x: 348, startPoint y: 277, endPoint x: 374, endPoint y: 276, distance: 26.0
click at [512, 275] on app-calendar-viewport "Sat 23 3/3 3 Jobs Sun 24 Mon 25 6/6 5 Jobs Tue 26 9/9 4 Jobs Wed 27 7/7 5 Jobs …" at bounding box center [291, 476] width 582 height 1351
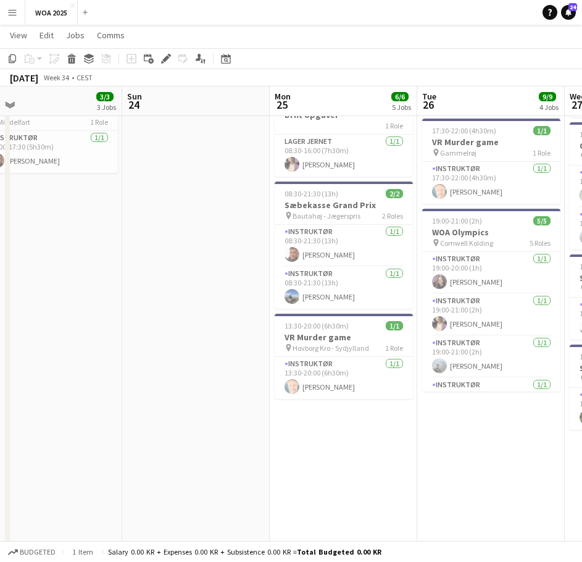
drag, startPoint x: 225, startPoint y: 277, endPoint x: 314, endPoint y: 270, distance: 89.8
click at [430, 273] on app-calendar-viewport "Thu 21 Fri 22 29/36 4 Jobs Sat 23 3/3 3 Jobs Sun 24 Mon 25 6/6 5 Jobs Tue 26 9/…" at bounding box center [291, 476] width 582 height 1351
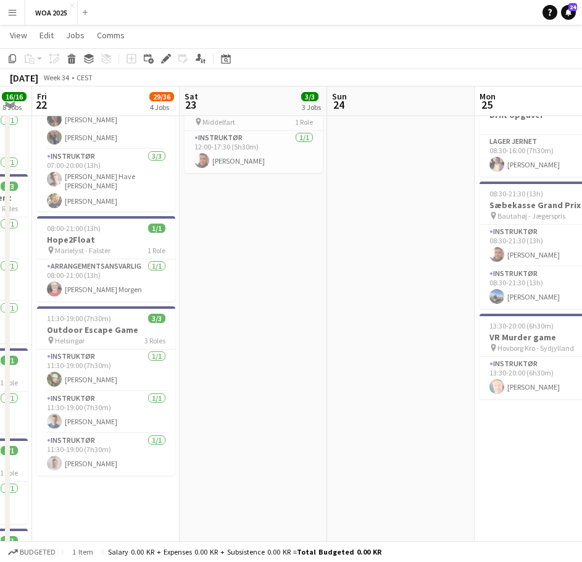
drag, startPoint x: 341, startPoint y: 269, endPoint x: 94, endPoint y: 309, distance: 250.2
click at [0, 296] on html "Menu Boards Boards Boards All jobs Status Workforce Workforce My Workforce Recr…" at bounding box center [291, 463] width 582 height 1421
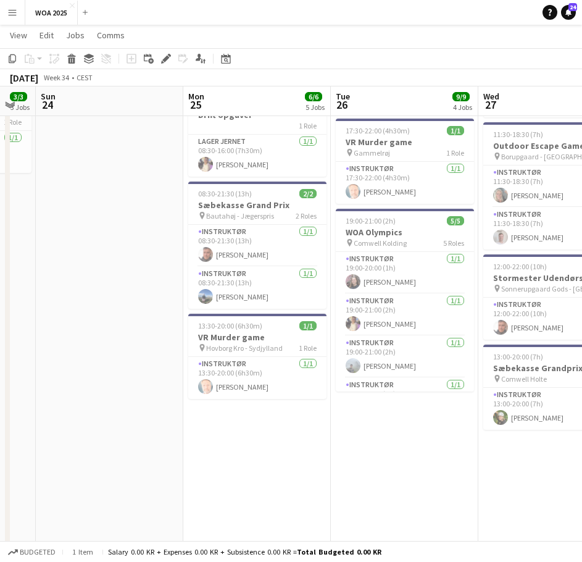
drag, startPoint x: 474, startPoint y: 278, endPoint x: 290, endPoint y: 302, distance: 185.5
click at [206, 312] on app-calendar-viewport "Thu 21 16/16 8 Jobs Fri 22 29/36 4 Jobs Sat 23 3/3 3 Jobs Sun 24 Mon 25 6/6 5 J…" at bounding box center [291, 476] width 582 height 1351
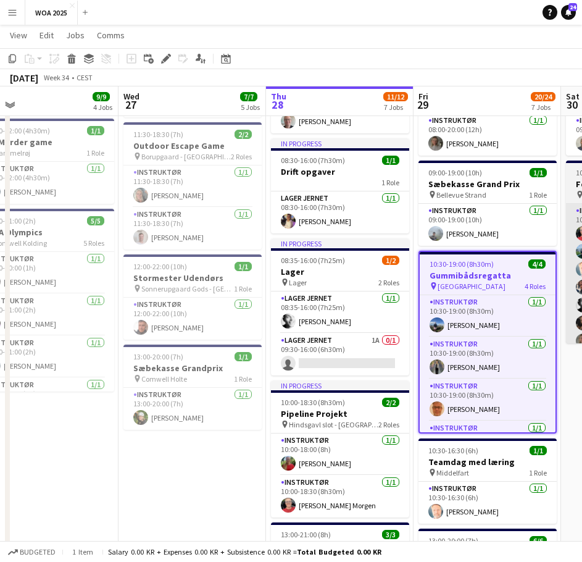
drag, startPoint x: 214, startPoint y: 300, endPoint x: 249, endPoint y: 307, distance: 36.0
click at [29, 329] on app-calendar-viewport "Sun 24 Mon 25 6/6 5 Jobs Tue 26 9/9 4 Jobs Wed 27 7/7 5 Jobs Thu 28 11/12 7 Job…" at bounding box center [291, 476] width 582 height 1351
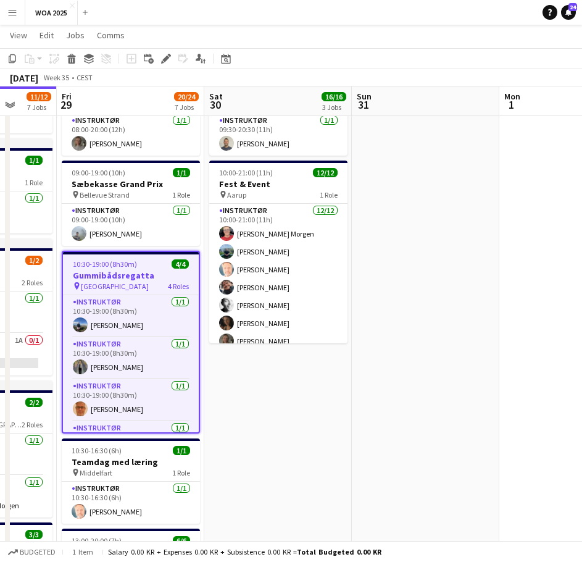
click at [0, 323] on html "Menu Boards Boards Boards All jobs Status Workforce Workforce My Workforce Recr…" at bounding box center [291, 463] width 582 height 1421
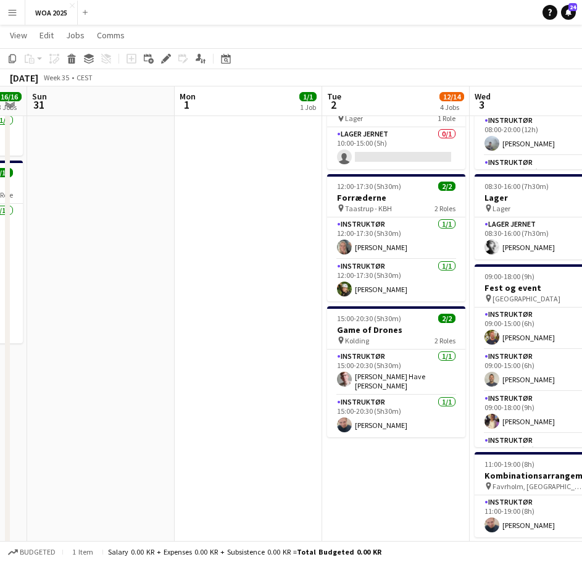
drag, startPoint x: 234, startPoint y: 301, endPoint x: 74, endPoint y: 312, distance: 160.3
click at [78, 312] on app-calendar-viewport "Thu 28 11/12 7 Jobs Fri 29 20/24 7 Jobs Sat 30 16/16 3 Jobs Sun 31 Mon 1 1/1 1 …" at bounding box center [291, 476] width 582 height 1351
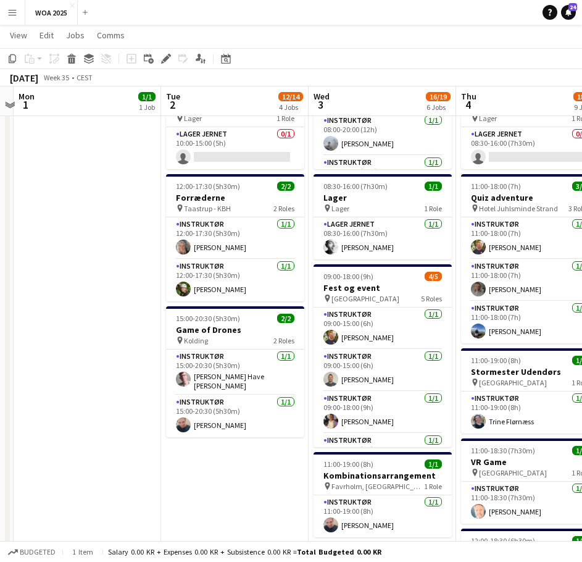
scroll to position [0, 438]
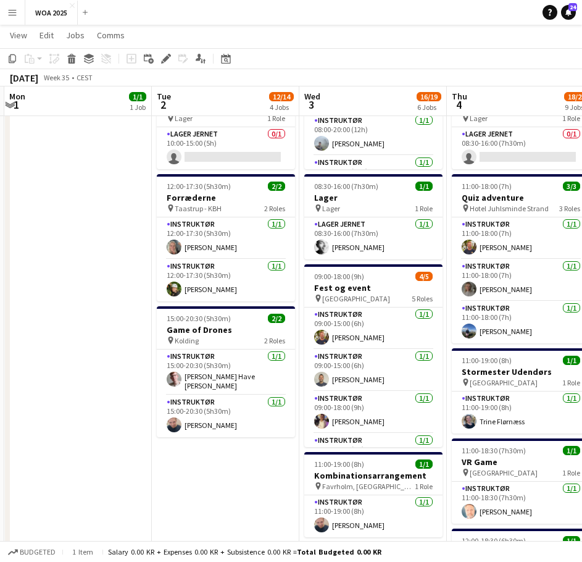
drag, startPoint x: 198, startPoint y: 307, endPoint x: 111, endPoint y: 311, distance: 87.1
click at [111, 311] on app-calendar-viewport "Fri 29 20/24 7 Jobs Sat 30 16/16 3 Jobs Sun 31 Mon 1 1/1 1 Job Tue 2 12/14 4 Jo…" at bounding box center [291, 476] width 582 height 1351
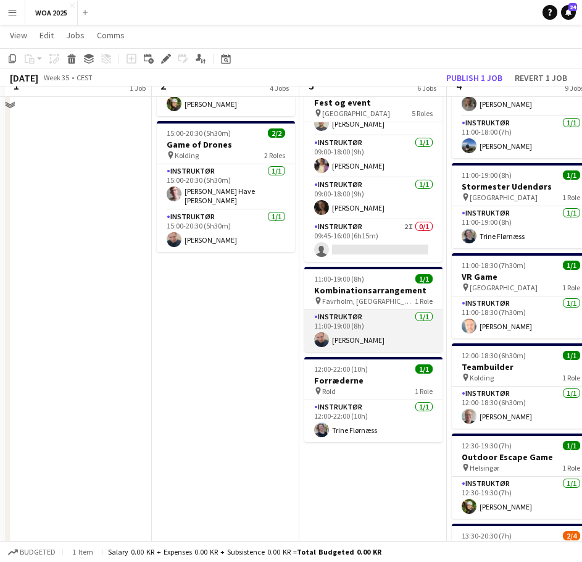
scroll to position [0, 0]
